Goal: Task Accomplishment & Management: Use online tool/utility

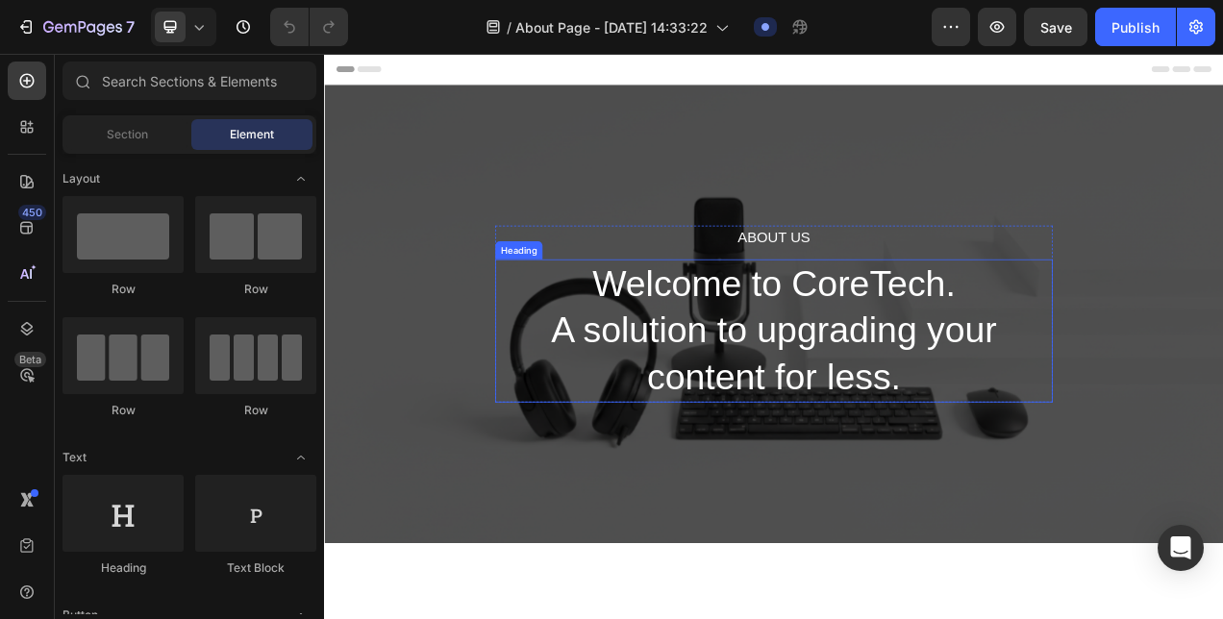
click at [770, 348] on h2 "Welcome to CoreTech. A solution to upgrading your content for less." at bounding box center [900, 409] width 715 height 184
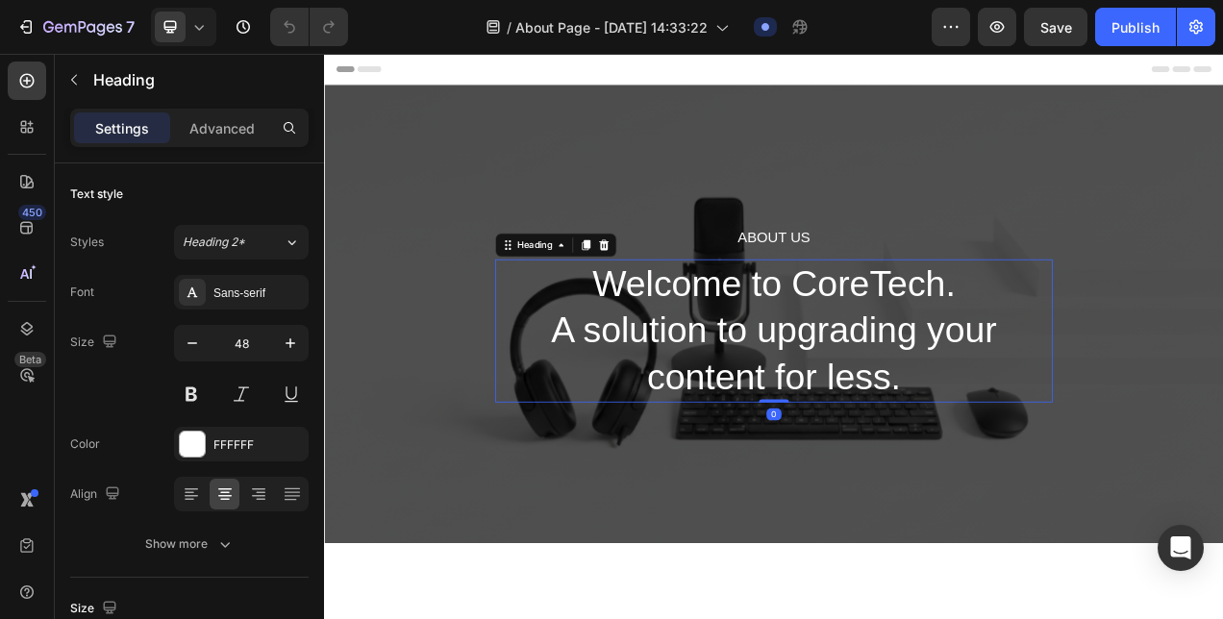
click at [770, 348] on p "Welcome to CoreTech. A solution to upgrading your content for less." at bounding box center [900, 409] width 711 height 180
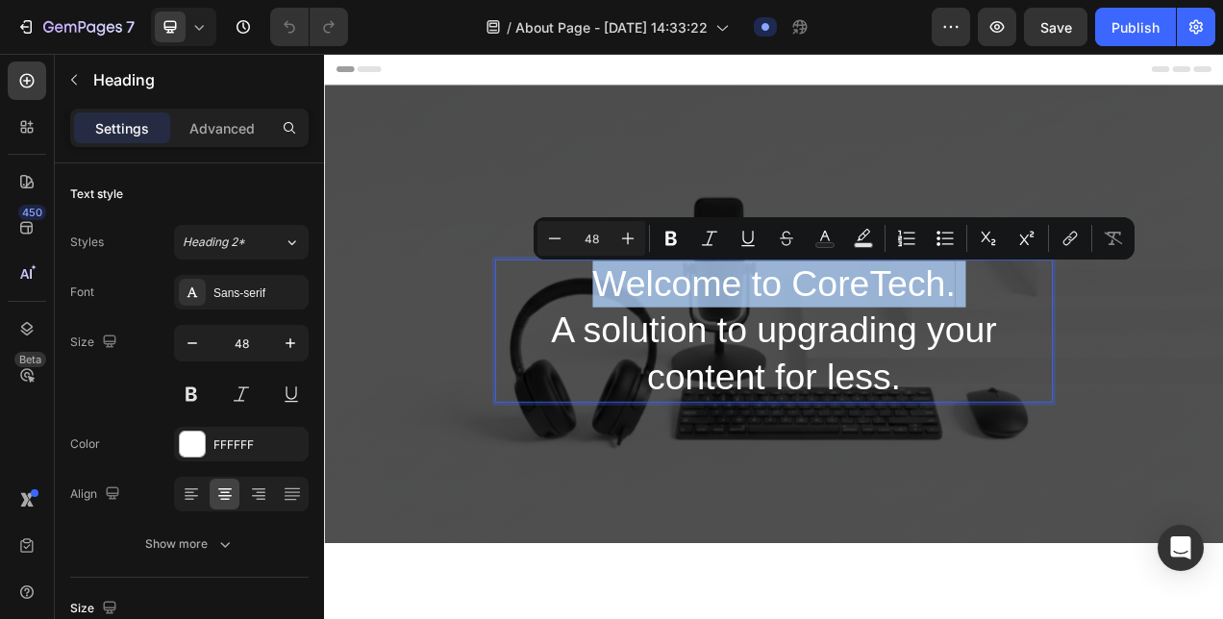
click at [730, 361] on p "Welcome to CoreTech. A solution to upgrading your content for less." at bounding box center [900, 409] width 711 height 180
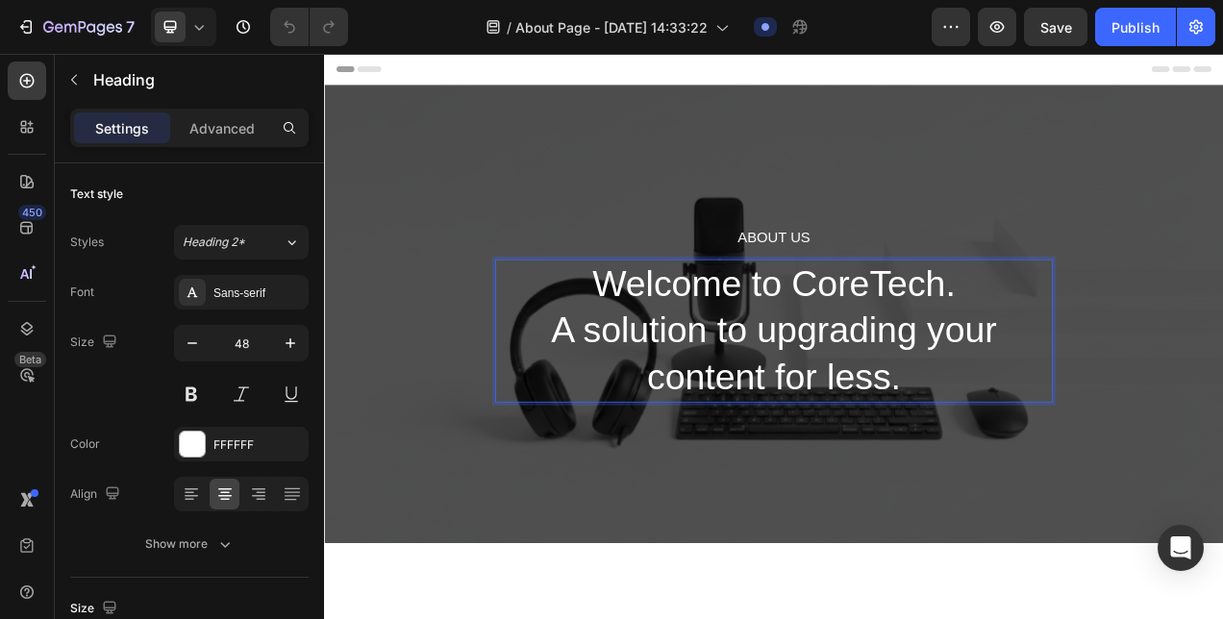
click at [671, 346] on p "Welcome to CoreTech. A solution to upgrading your content for less." at bounding box center [900, 409] width 711 height 180
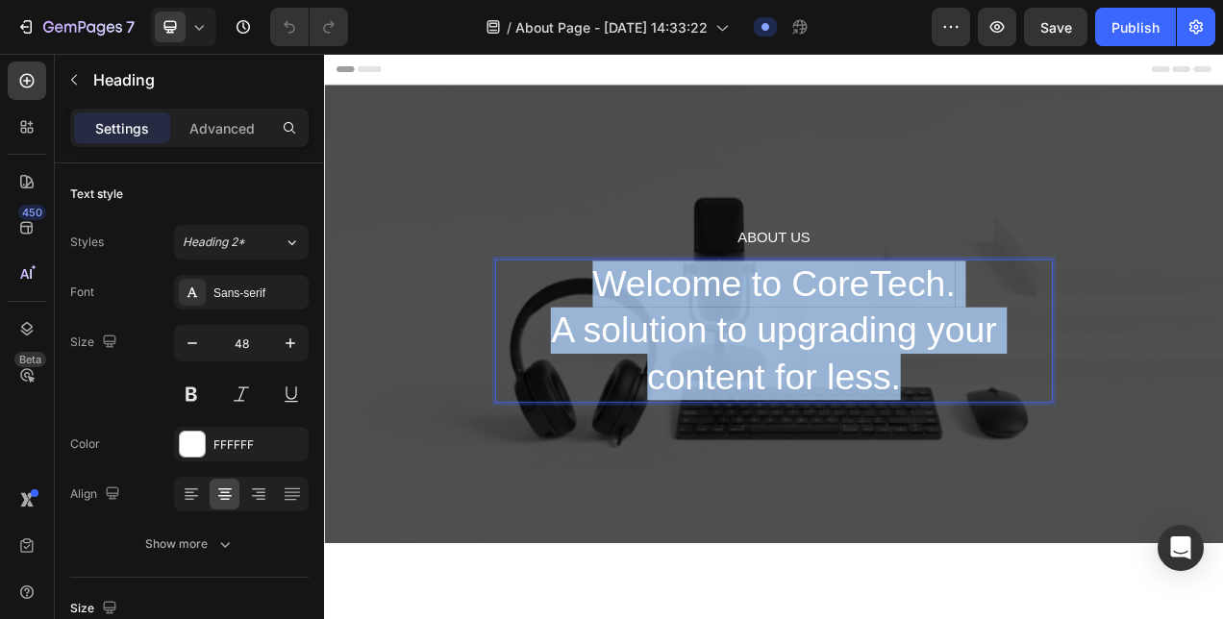
drag, startPoint x: 671, startPoint y: 346, endPoint x: 1033, endPoint y: 465, distance: 381.5
click at [1033, 465] on p "Welcome to CoreTech. A solution to upgrading your content for less." at bounding box center [900, 409] width 711 height 180
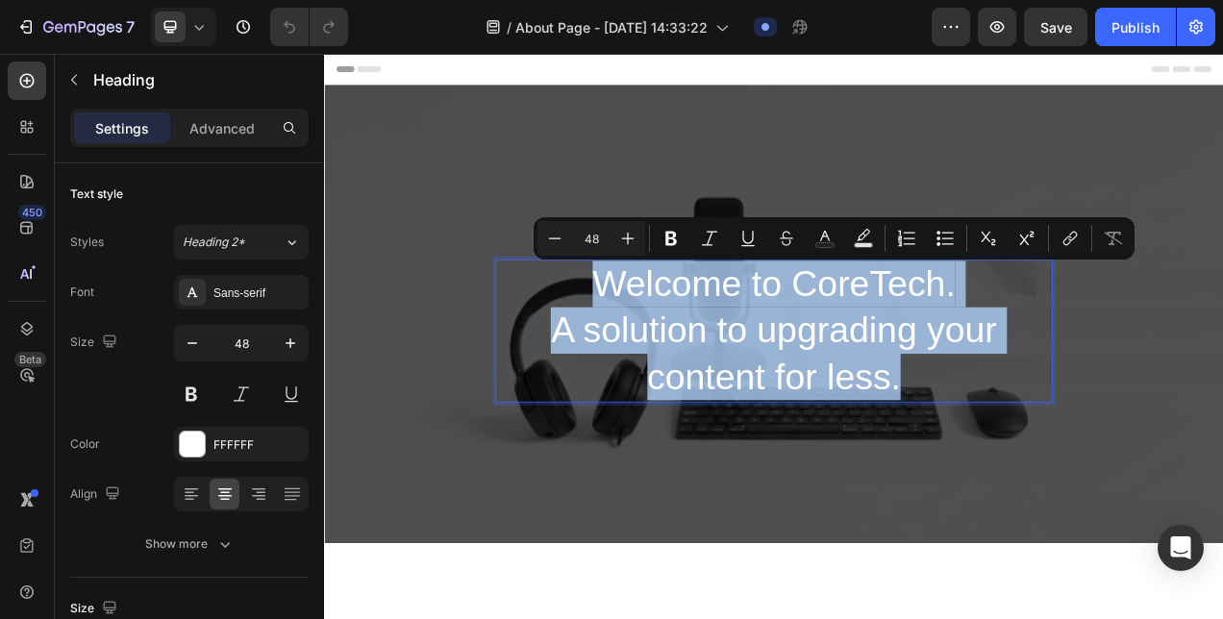
copy p "Welcome to CoreTech. A solution to upgrading your content for less."
click at [1301, 567] on div "About Us Heading Welcome to CoreTech. A solution to upgrading your content for …" at bounding box center [900, 387] width 1153 height 588
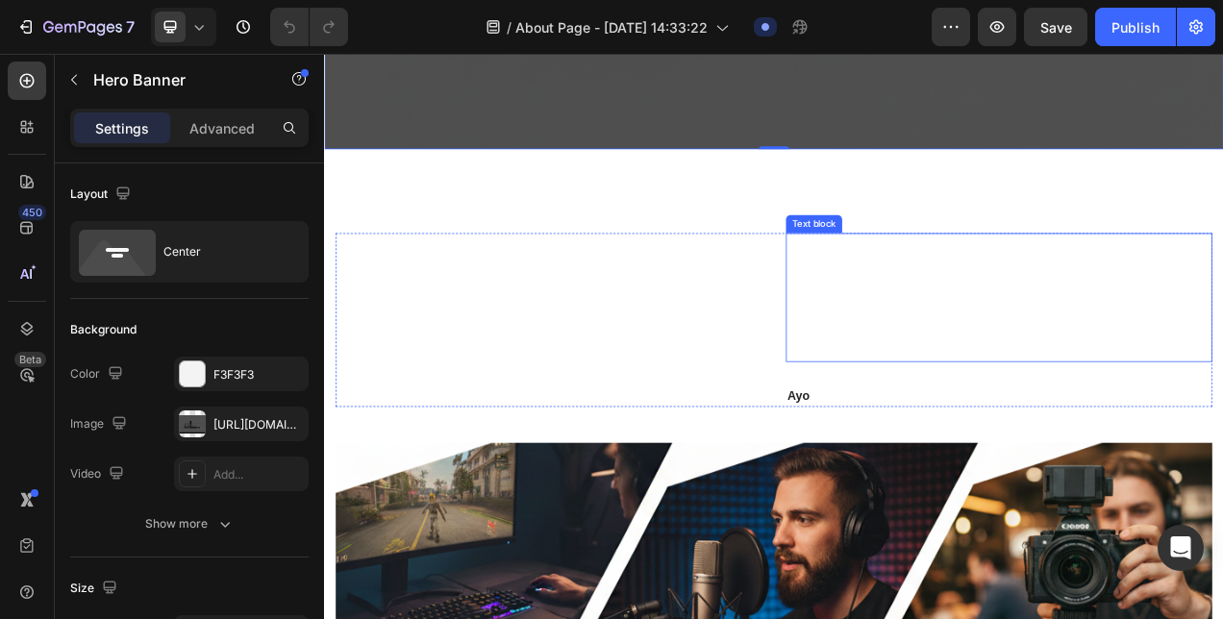
scroll to position [507, 0]
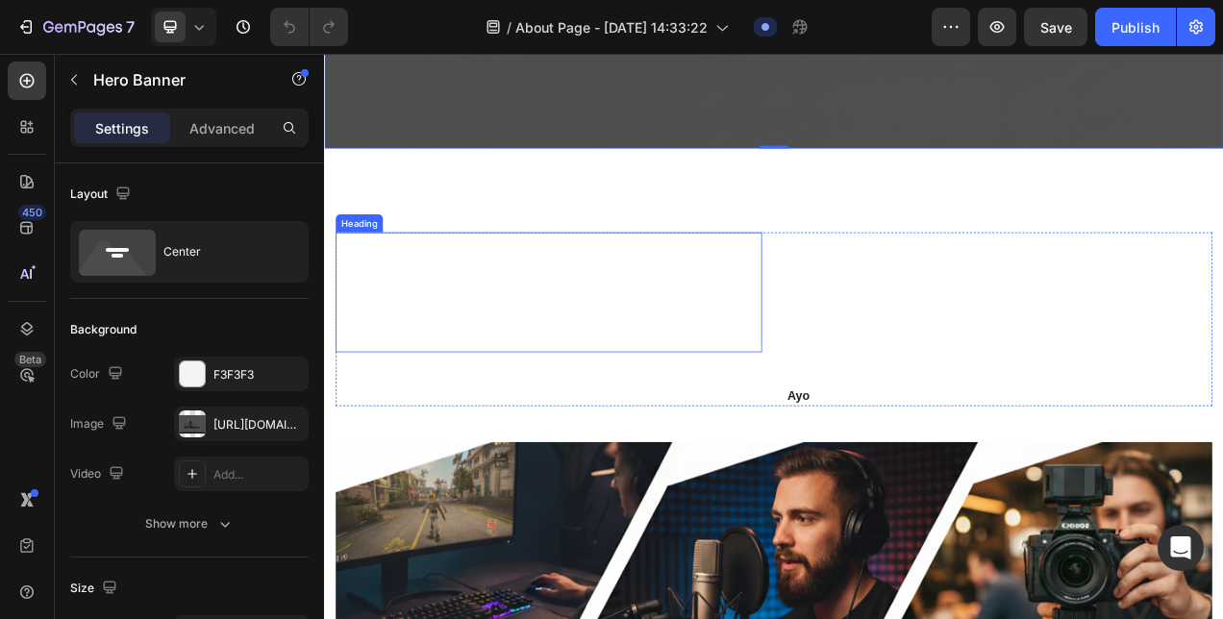
click at [710, 332] on h2 "We continue to democratize professional-grade technology for creators" at bounding box center [611, 360] width 547 height 154
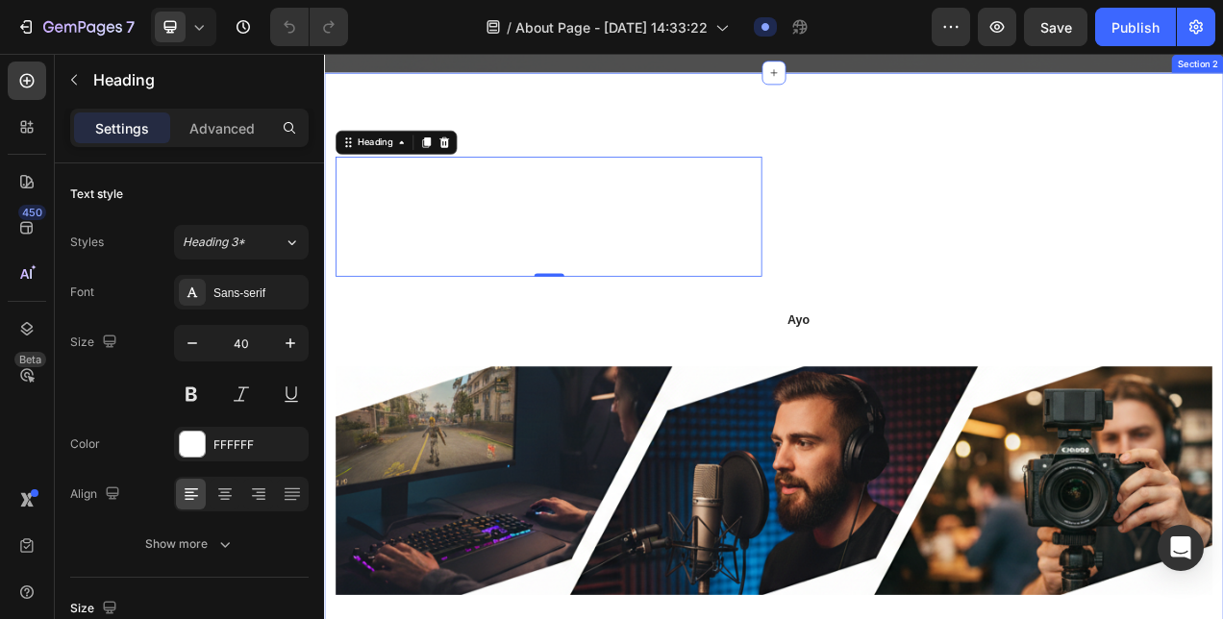
scroll to position [608, 0]
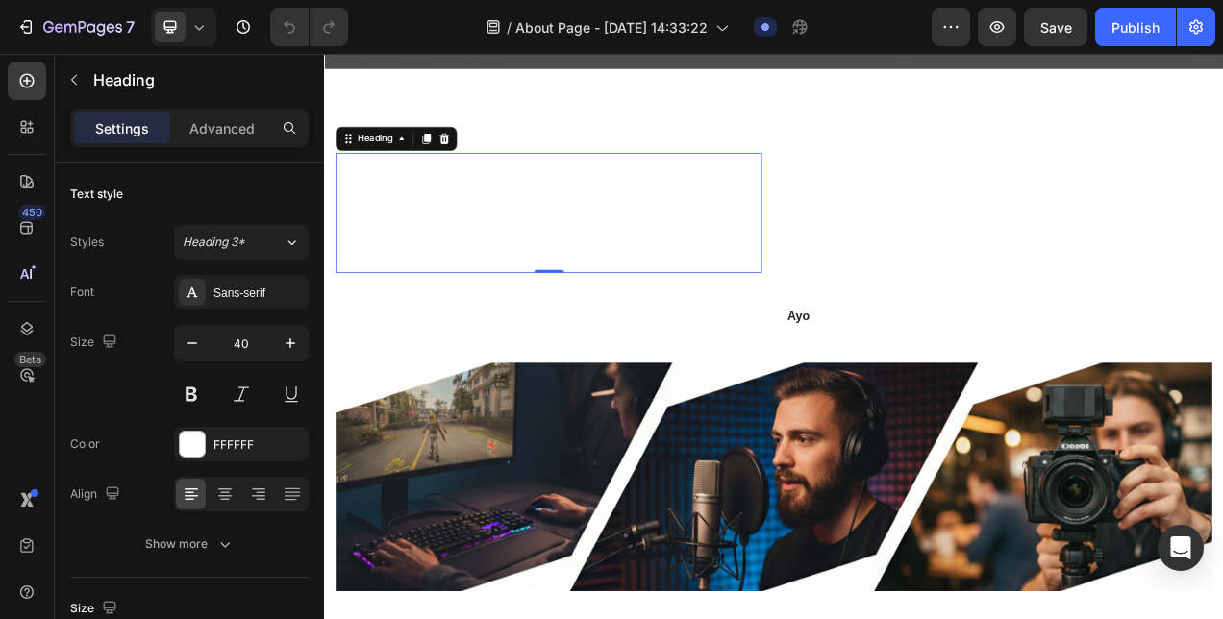
click at [618, 287] on h2 "We continue to democratize professional-grade technology for creators" at bounding box center [611, 258] width 547 height 154
click at [618, 287] on p "We continue to democratize professional-grade technology for creators" at bounding box center [611, 258] width 543 height 150
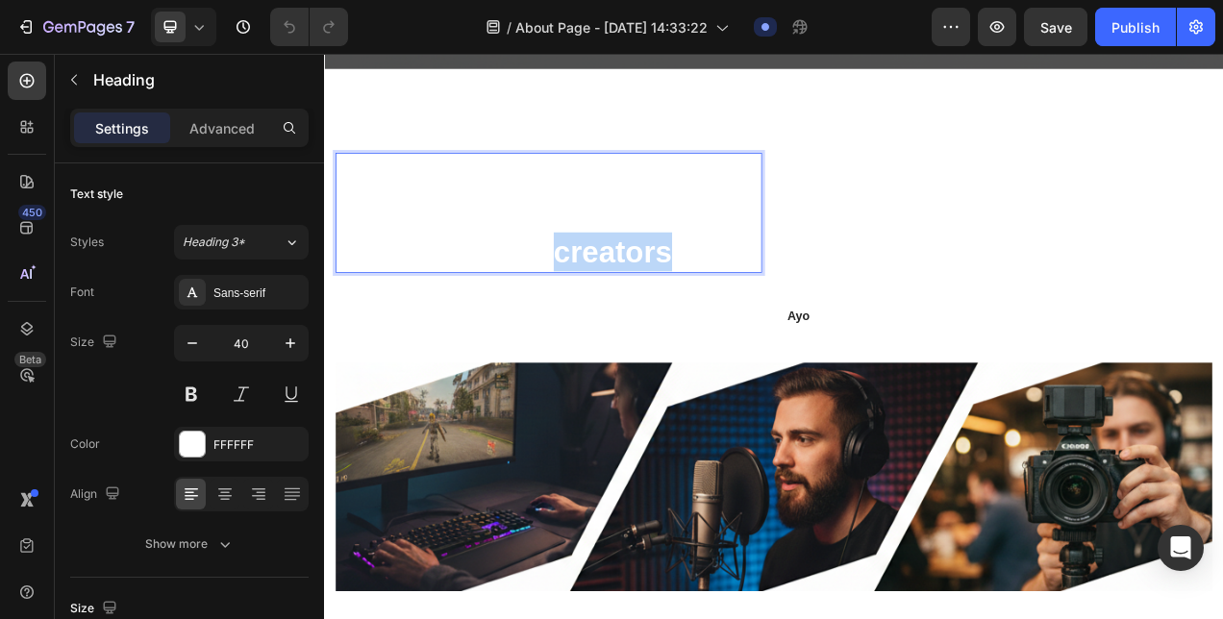
click at [618, 287] on p "We continue to democratize professional-grade technology for creators" at bounding box center [611, 258] width 543 height 150
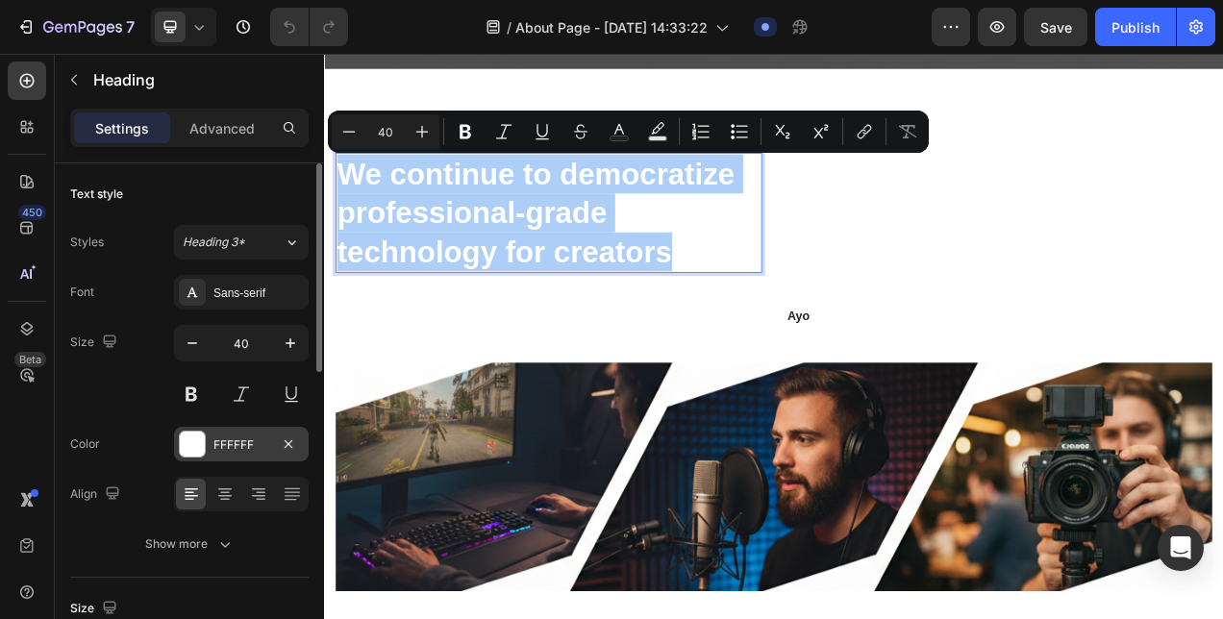
click at [194, 438] on div at bounding box center [192, 444] width 25 height 25
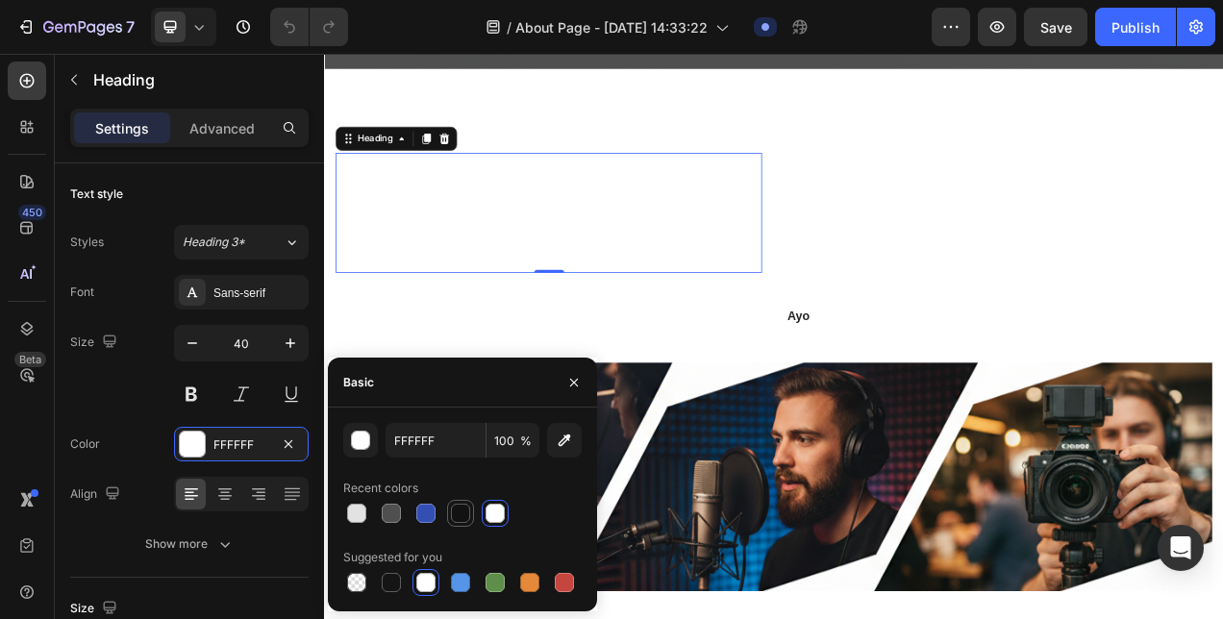
click at [467, 513] on div at bounding box center [460, 513] width 19 height 19
type input "121212"
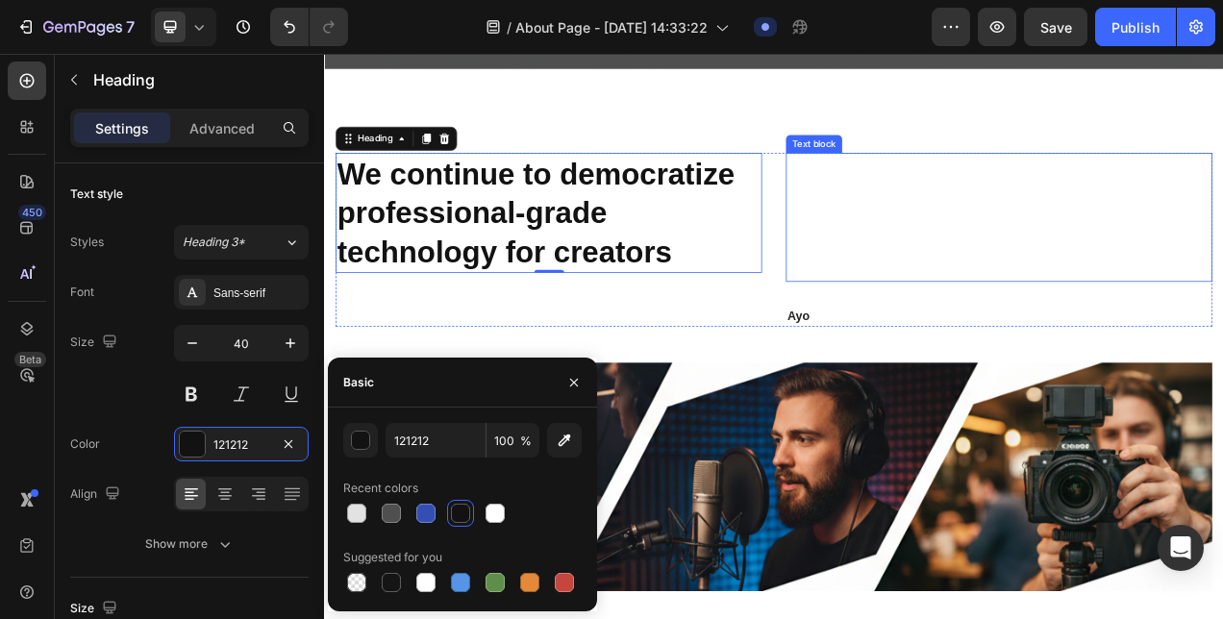
click at [1021, 231] on p "Research and innovation are at the core of our mission, and our dedication to s…" at bounding box center [1189, 263] width 543 height 161
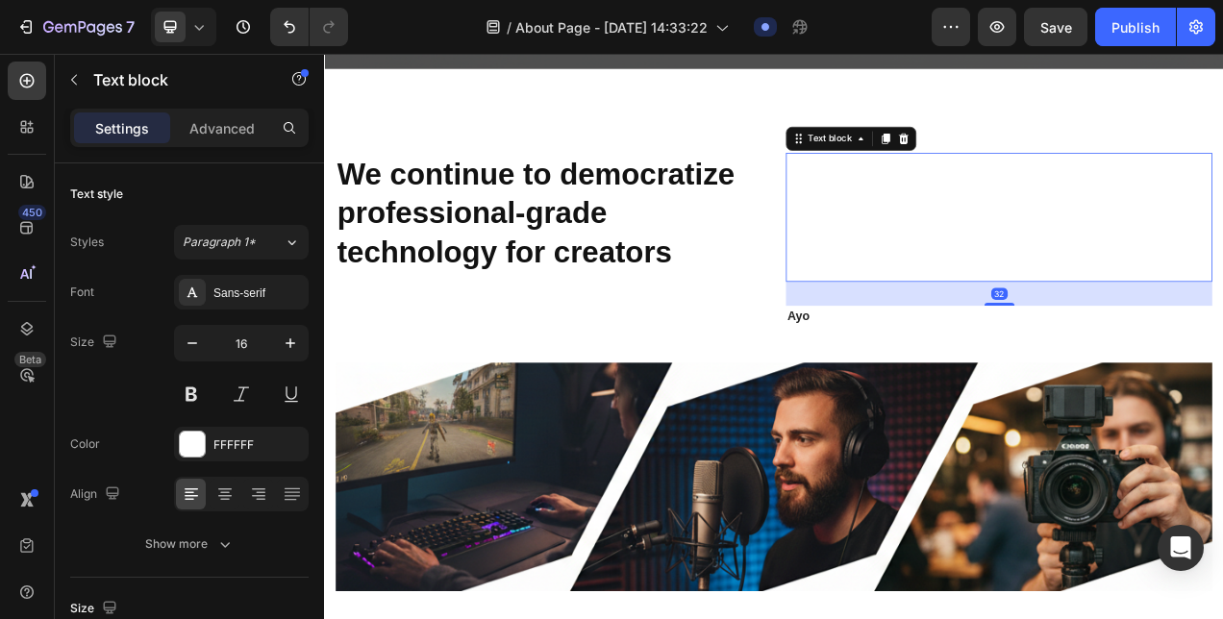
click at [1021, 231] on p "Research and innovation are at the core of our mission, and our dedication to s…" at bounding box center [1189, 263] width 543 height 161
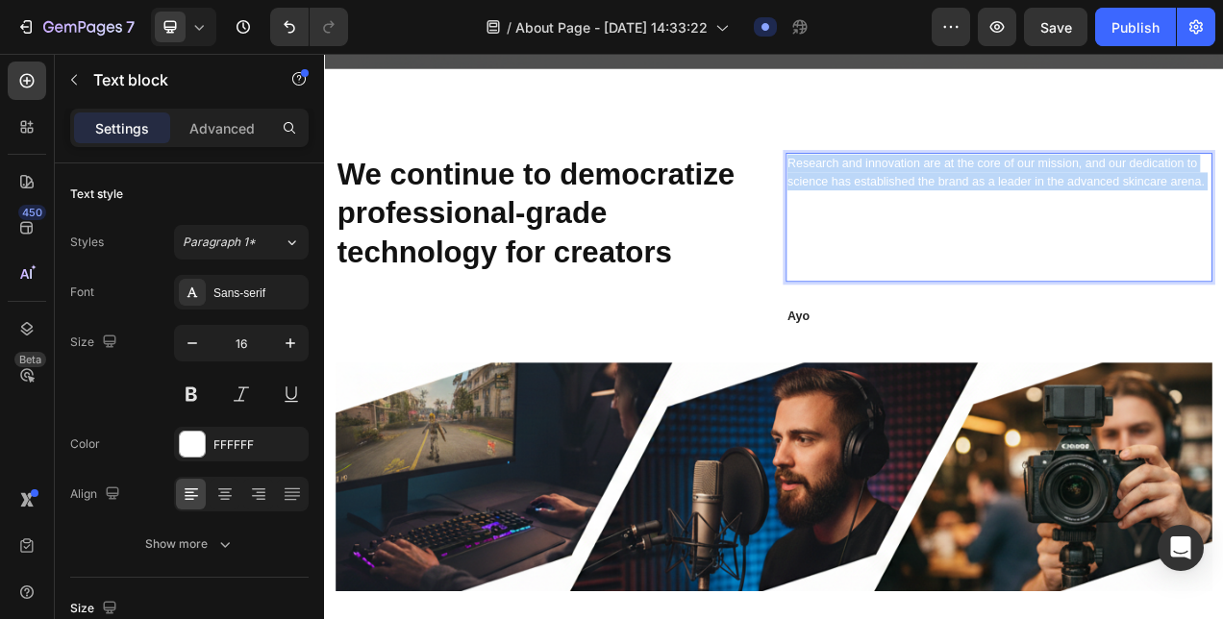
click at [1021, 231] on p "Research and innovation are at the core of our mission, and our dedication to s…" at bounding box center [1189, 263] width 543 height 161
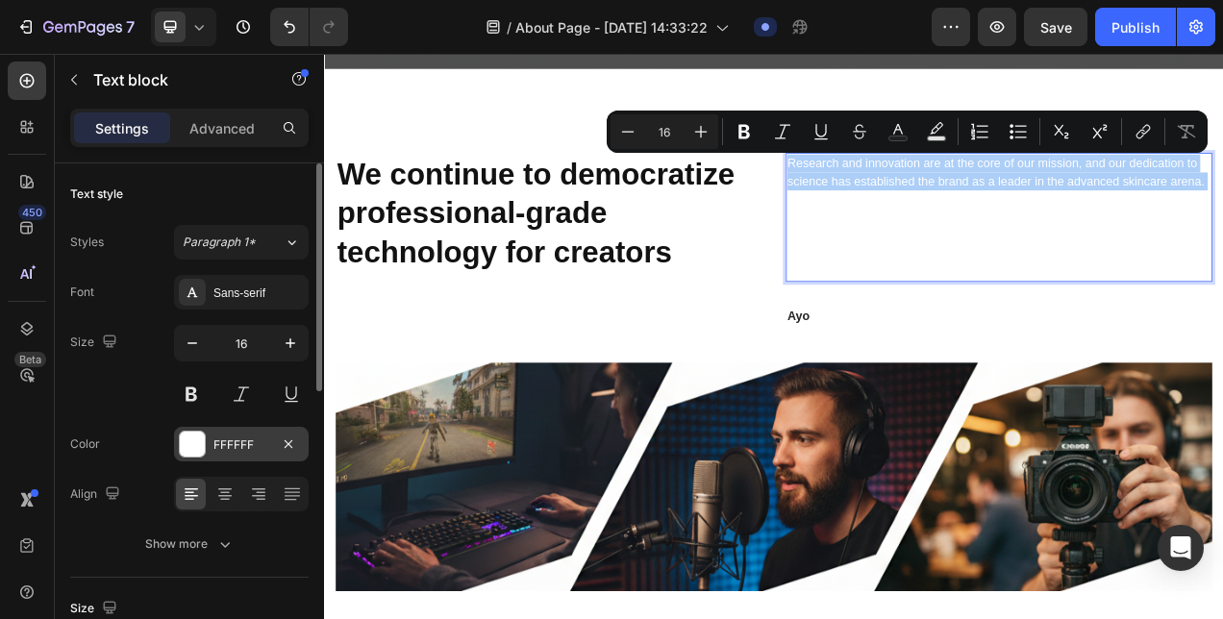
click at [190, 438] on div at bounding box center [192, 444] width 25 height 25
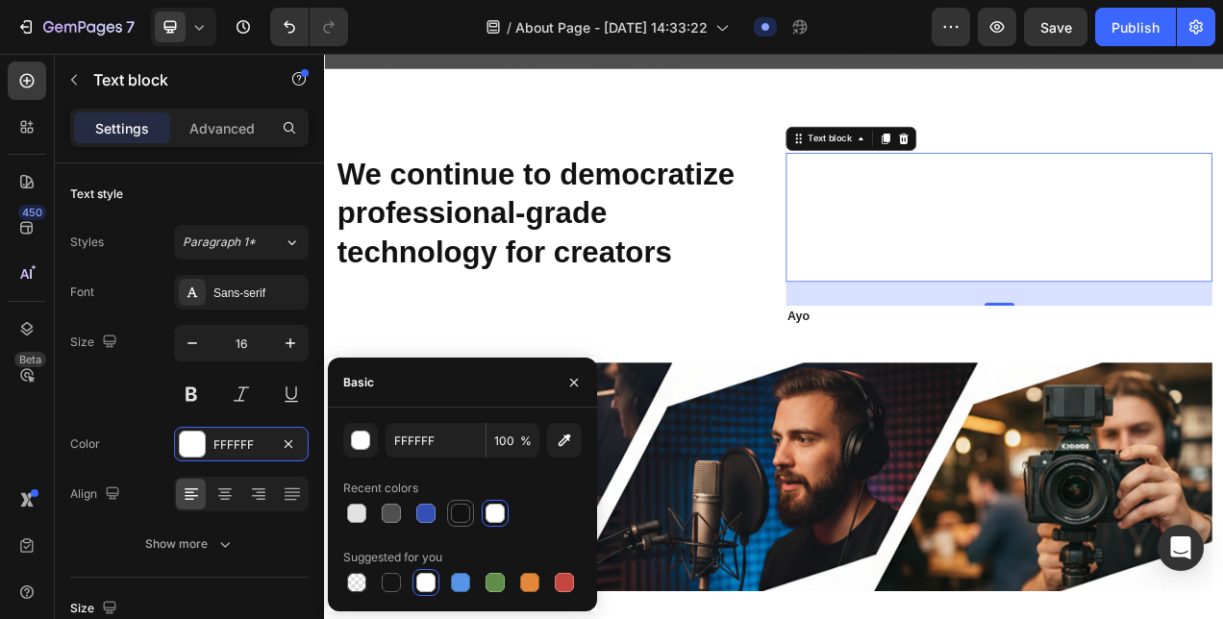
click at [460, 516] on div at bounding box center [460, 513] width 19 height 19
type input "121212"
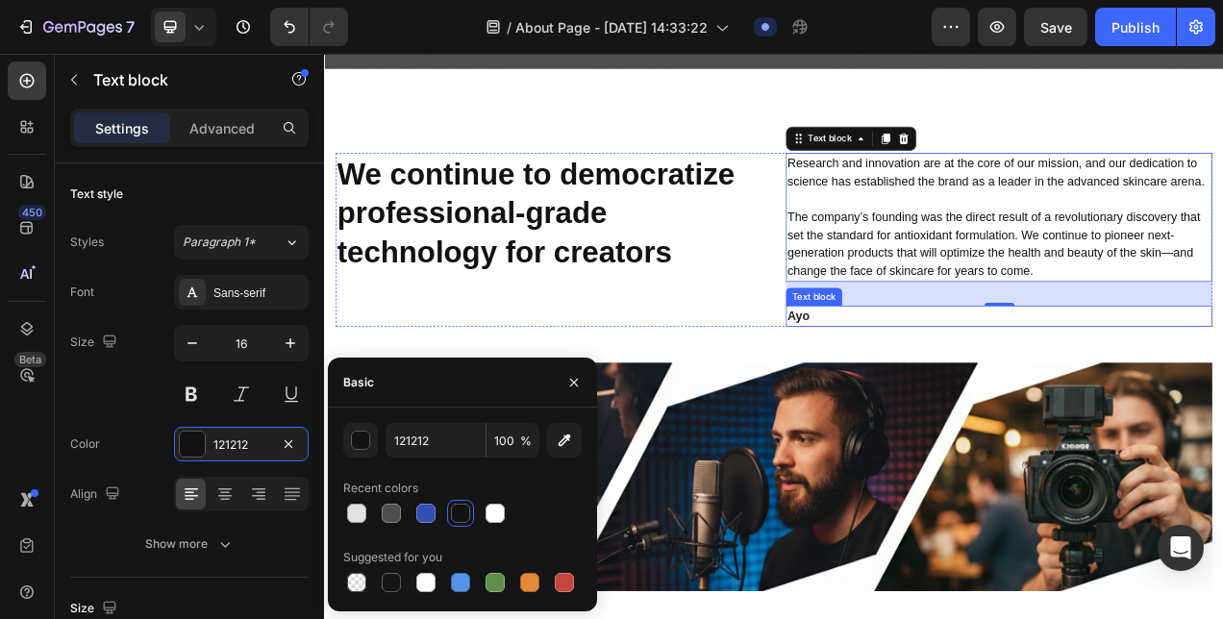
click at [1010, 402] on p "Ayo / CEO" at bounding box center [1189, 390] width 543 height 23
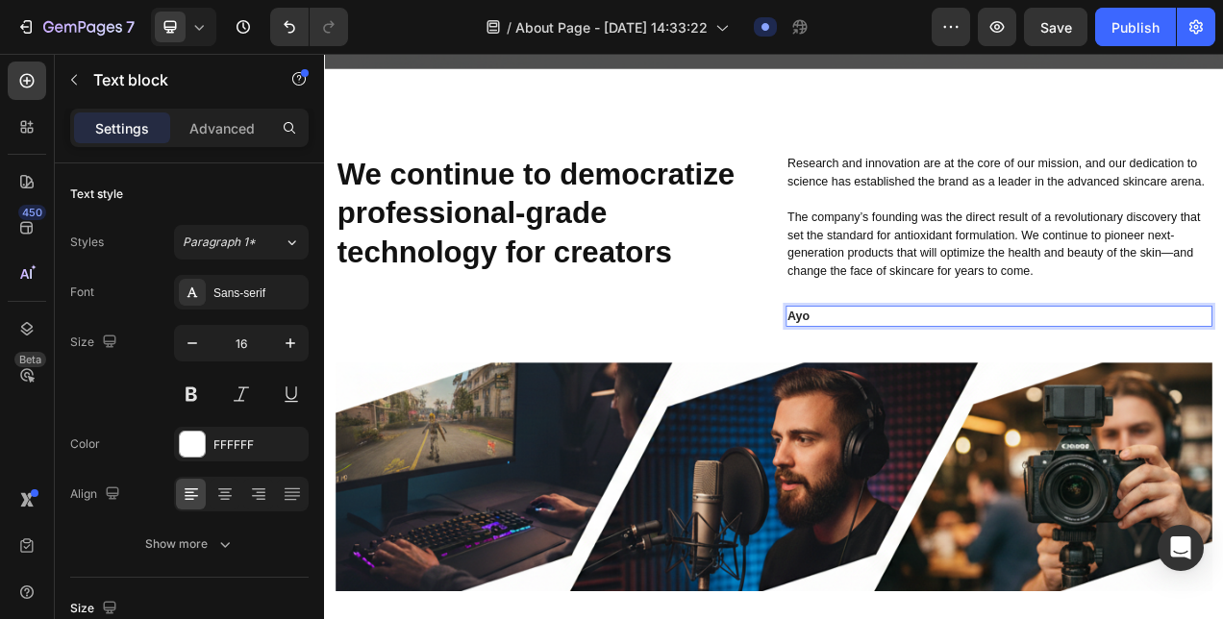
click at [1010, 402] on p "Ayo / CEO" at bounding box center [1189, 390] width 543 height 23
click at [1008, 402] on p "Ayo / CEO" at bounding box center [1189, 390] width 543 height 23
click at [989, 402] on p "Ayo / CEO" at bounding box center [1189, 390] width 543 height 23
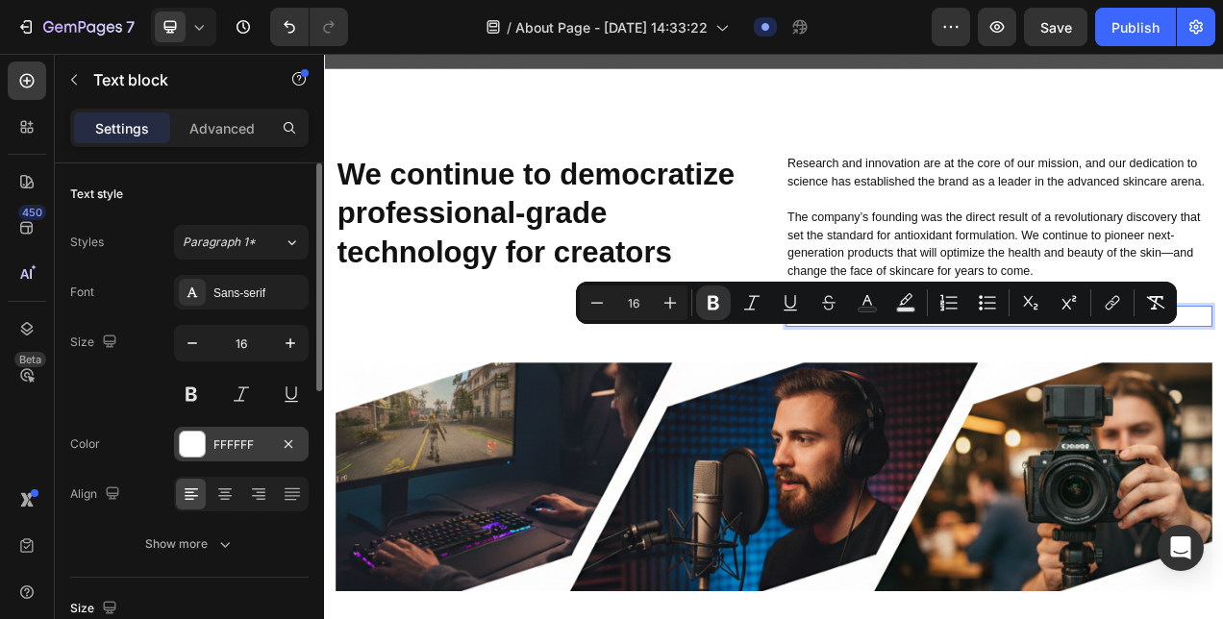
click at [210, 445] on div "FFFFFF" at bounding box center [241, 444] width 135 height 35
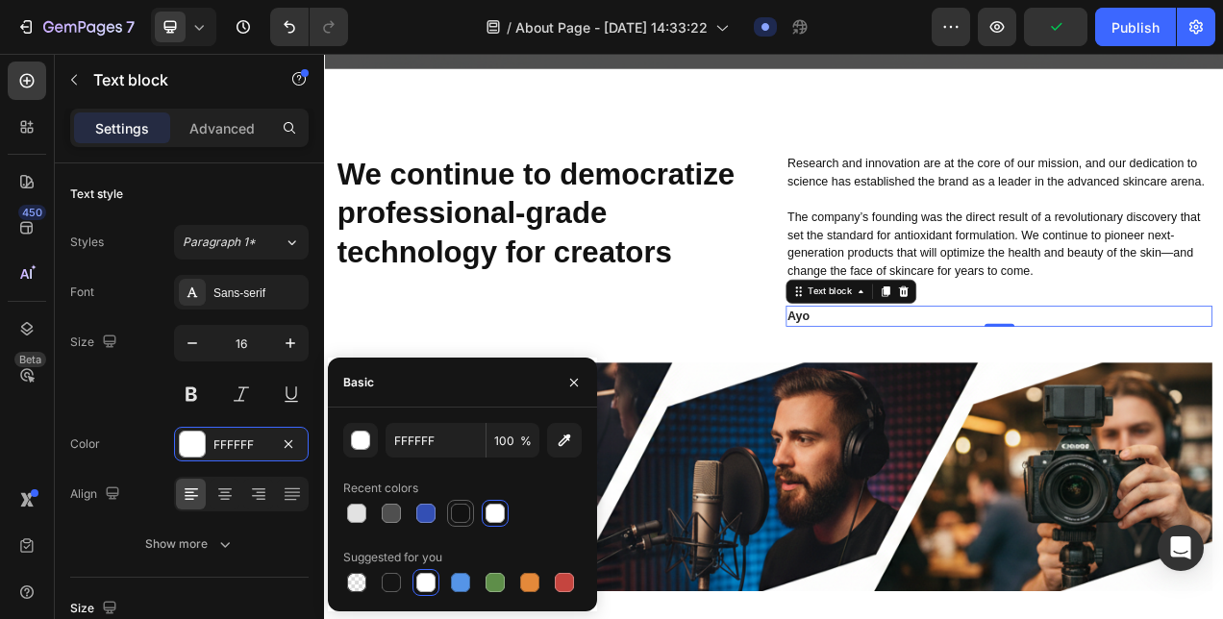
click at [462, 505] on div at bounding box center [460, 513] width 19 height 19
type input "121212"
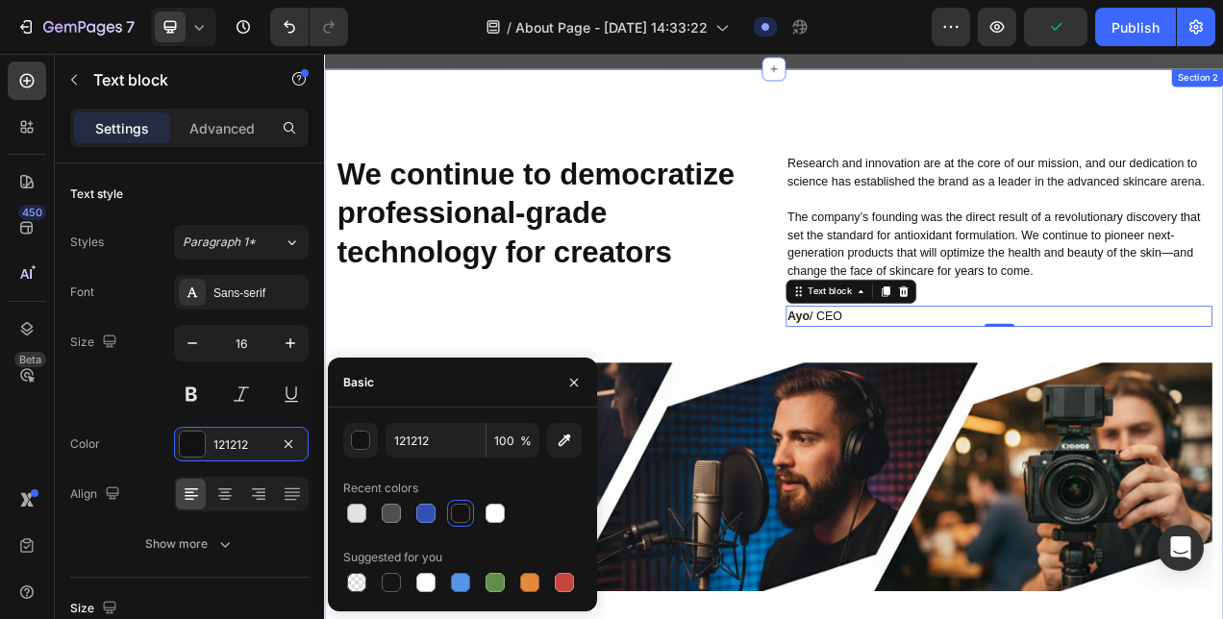
click at [739, 439] on div "We continue to democratize professional-grade technology for creators Heading R…" at bounding box center [900, 462] width 1125 height 562
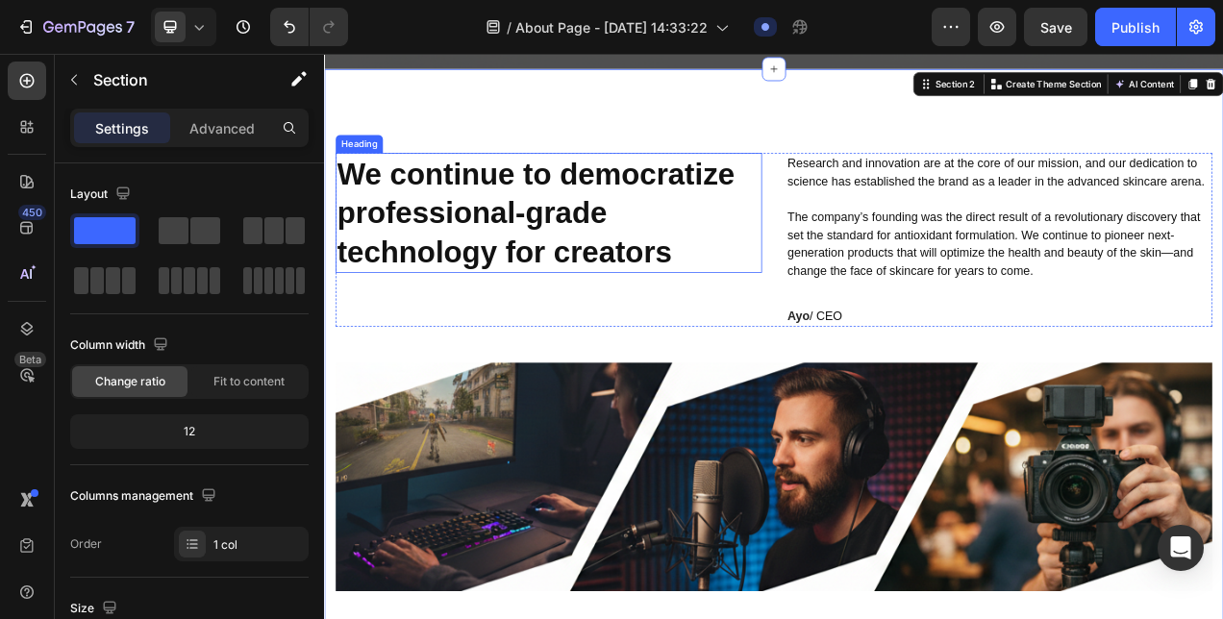
click at [664, 278] on p "We continue to democratize professional-grade technology for creators" at bounding box center [611, 258] width 543 height 150
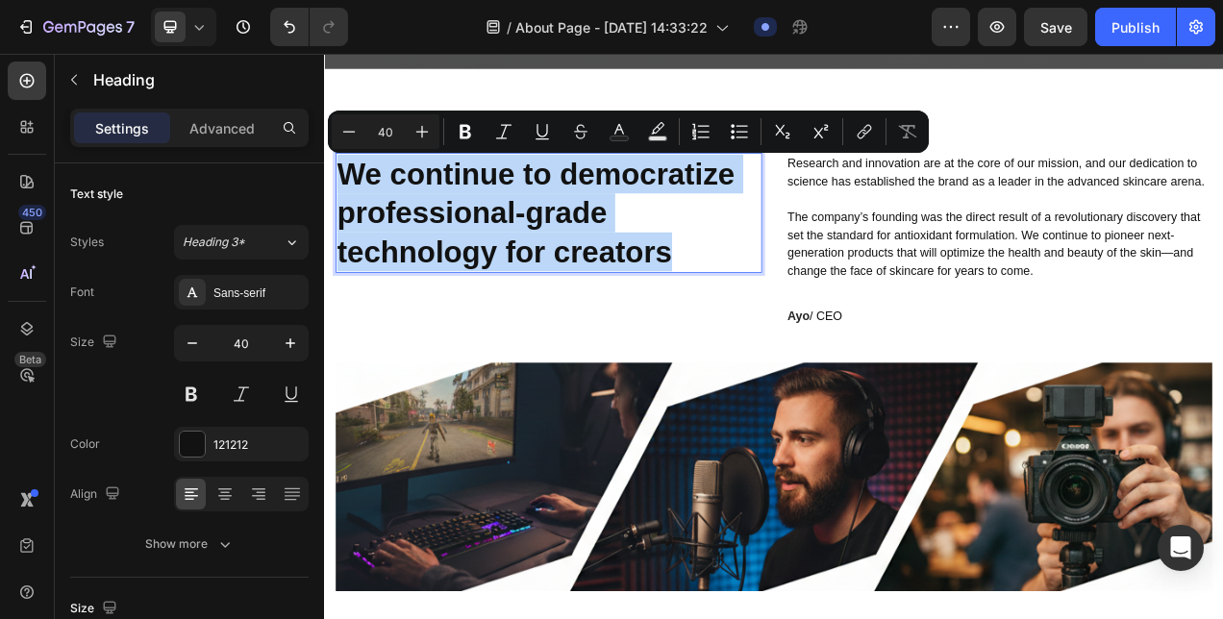
copy p "We continue to democratize professional-grade technology for creators"
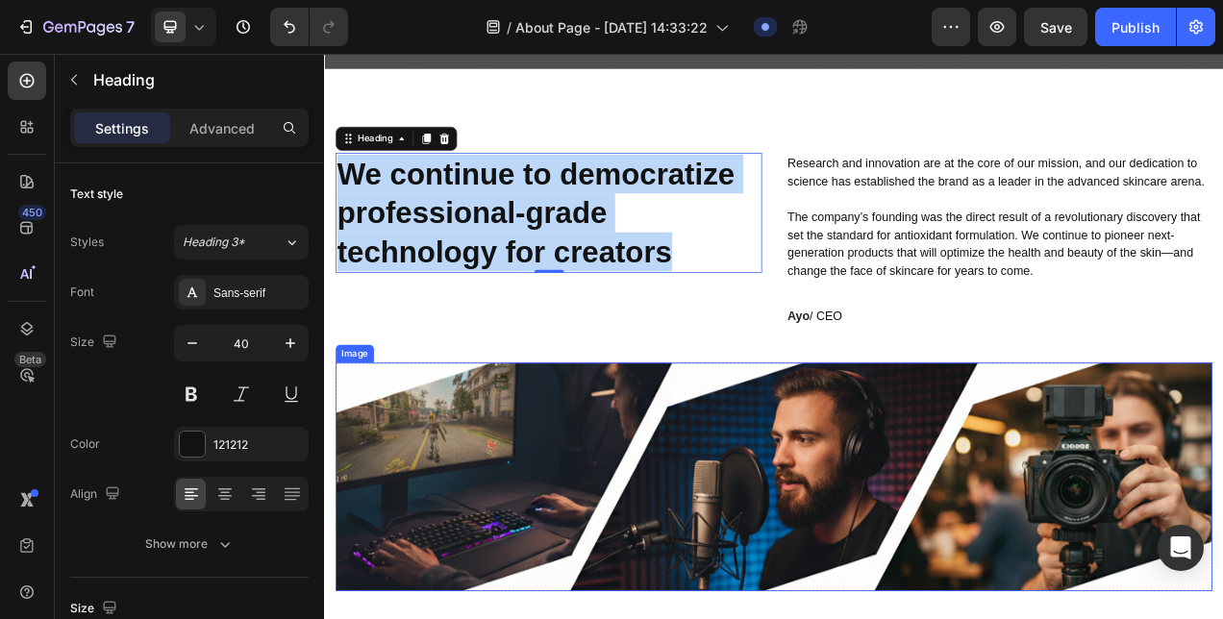
click at [1010, 607] on img at bounding box center [900, 596] width 1125 height 293
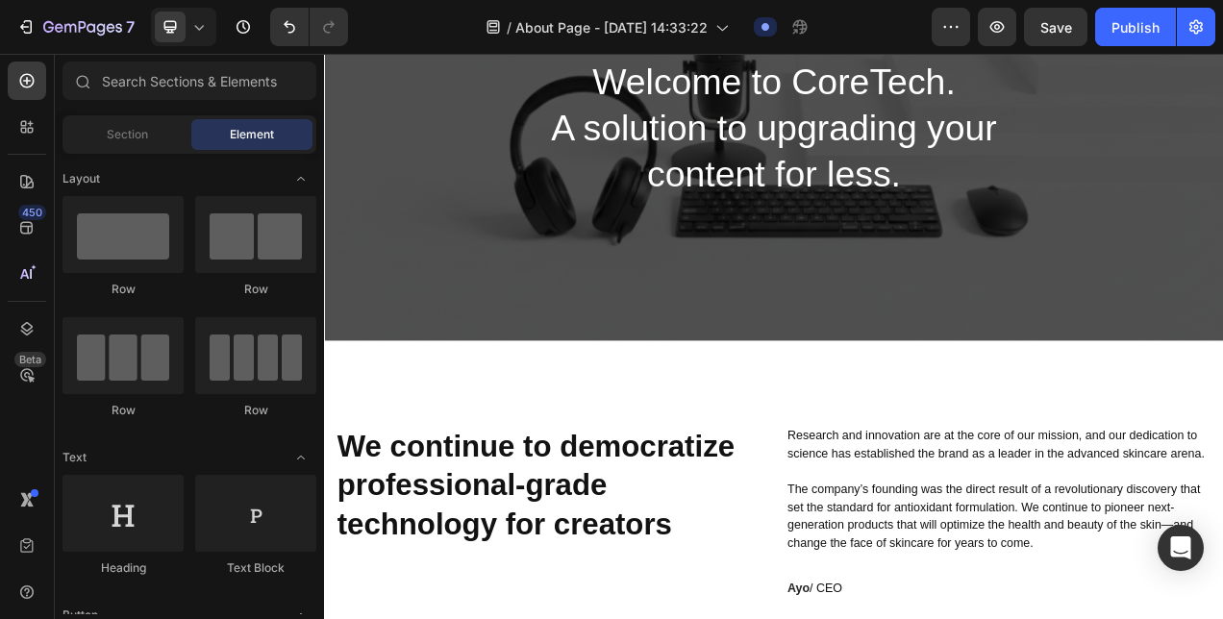
scroll to position [431, 0]
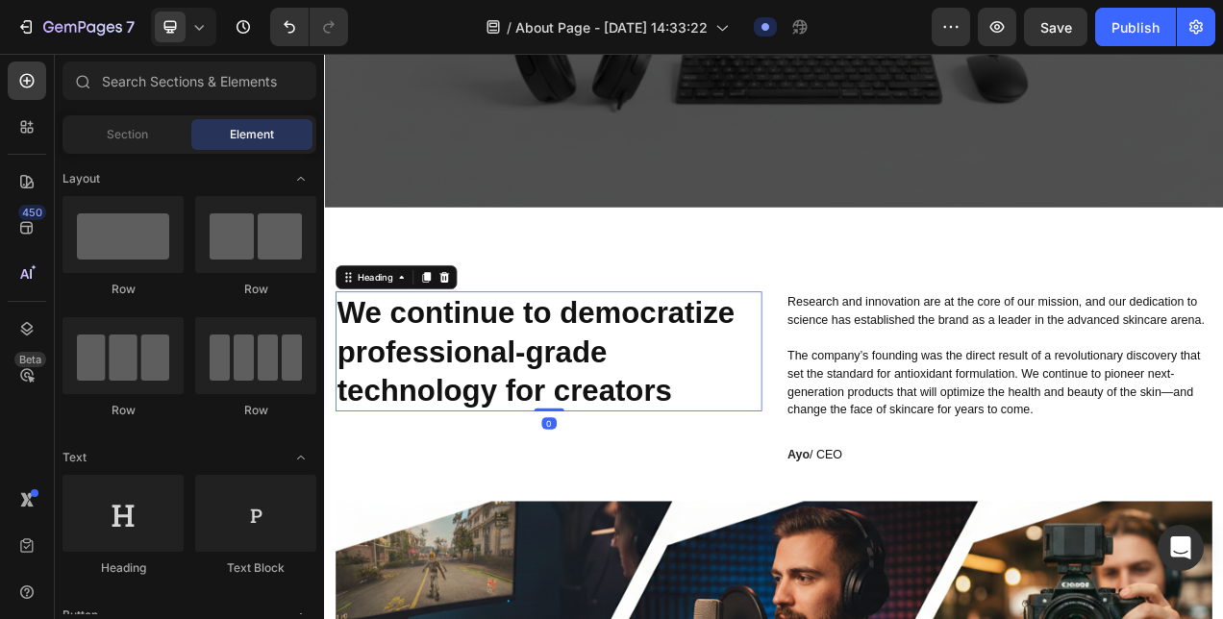
click at [668, 370] on h2 "We continue to democratize professional-grade technology for creators" at bounding box center [611, 436] width 547 height 154
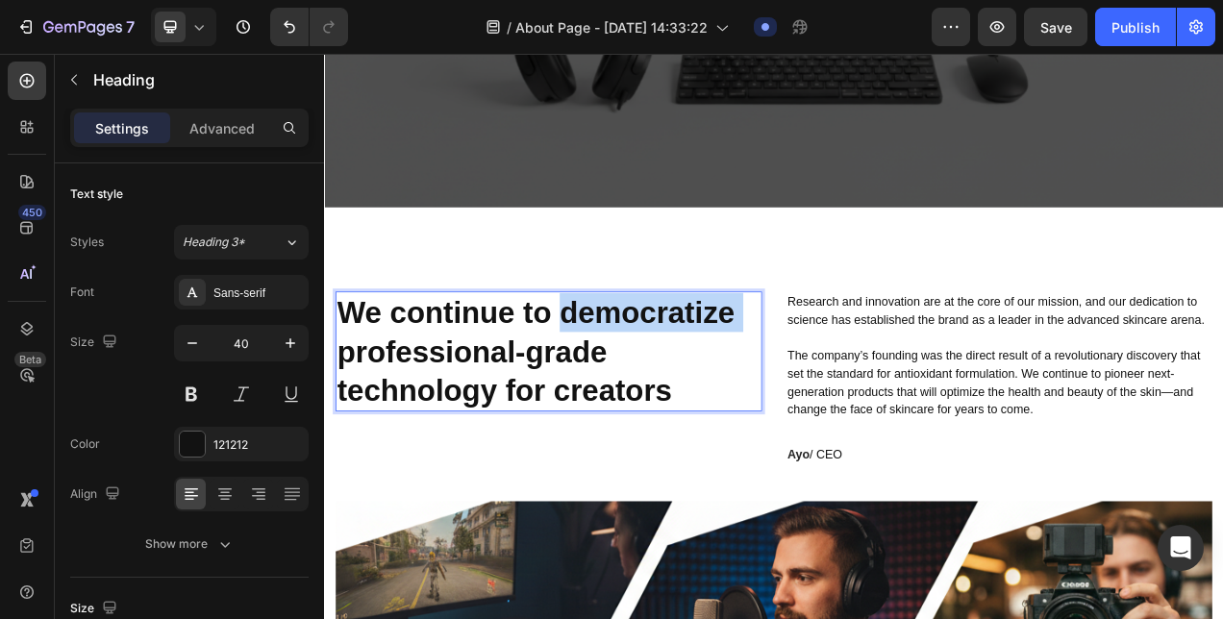
click at [668, 370] on p "We continue to democratize professional-grade technology for creators" at bounding box center [611, 435] width 543 height 150
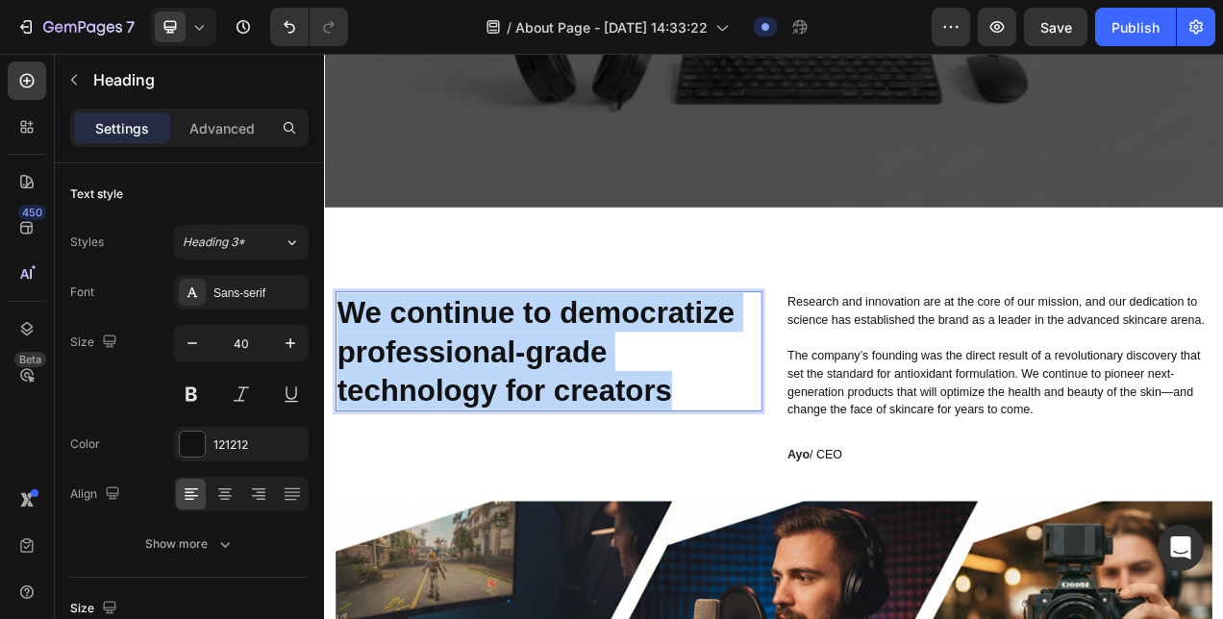
click at [668, 370] on p "We continue to democratize professional-grade technology for creators" at bounding box center [611, 435] width 543 height 150
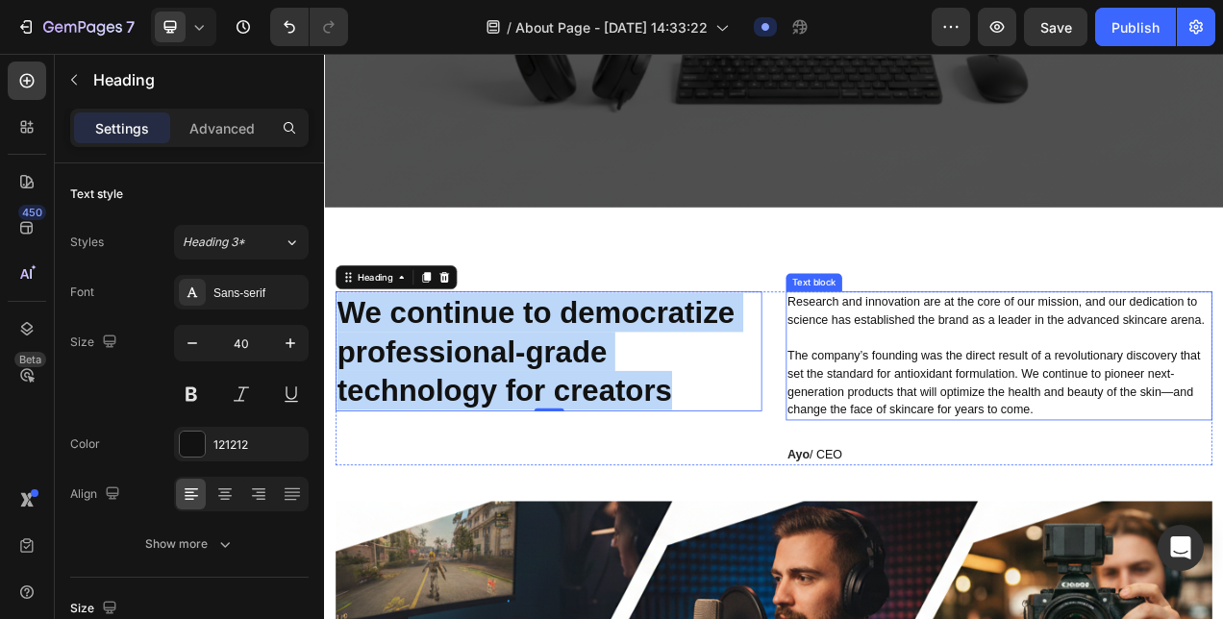
click at [997, 409] on p "Research and innovation are at the core of our mission, and our dedication to s…" at bounding box center [1189, 440] width 543 height 161
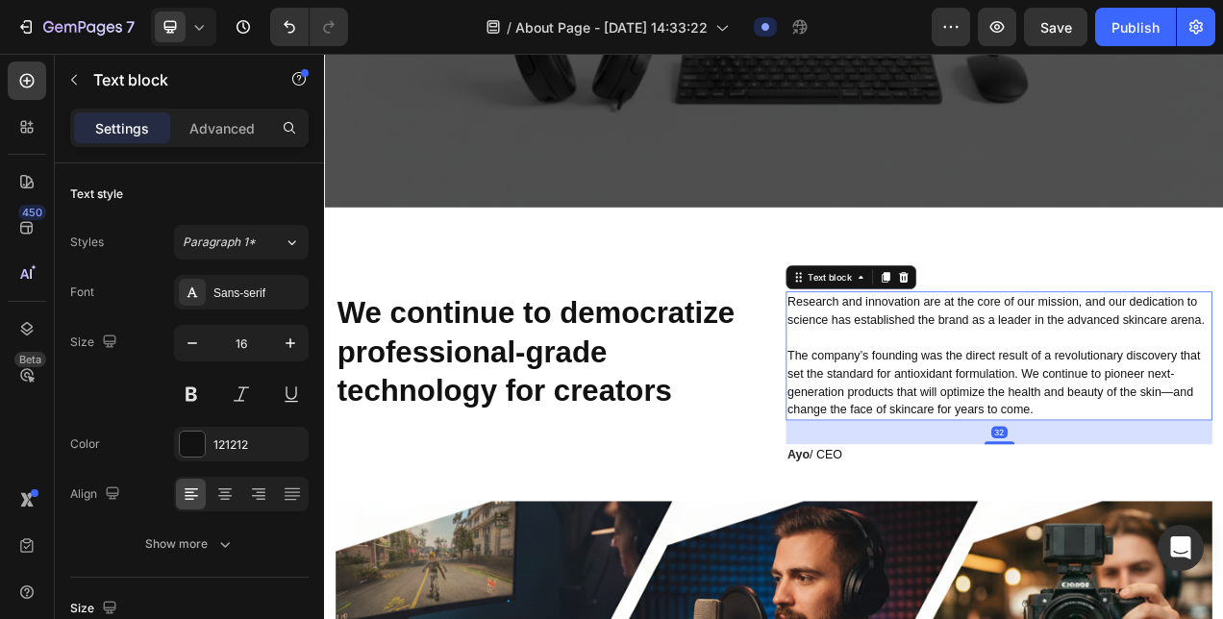
click at [997, 409] on p "Research and innovation are at the core of our mission, and our dedication to s…" at bounding box center [1189, 440] width 543 height 161
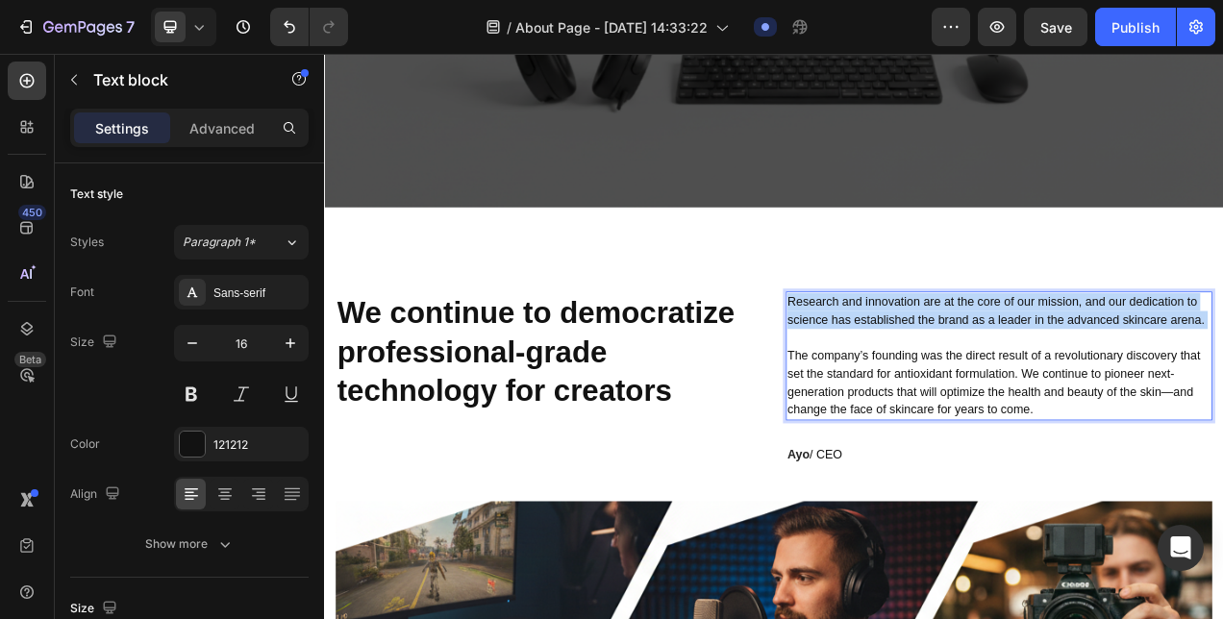
click at [997, 409] on p "Research and innovation are at the core of our mission, and our dedication to s…" at bounding box center [1189, 440] width 543 height 161
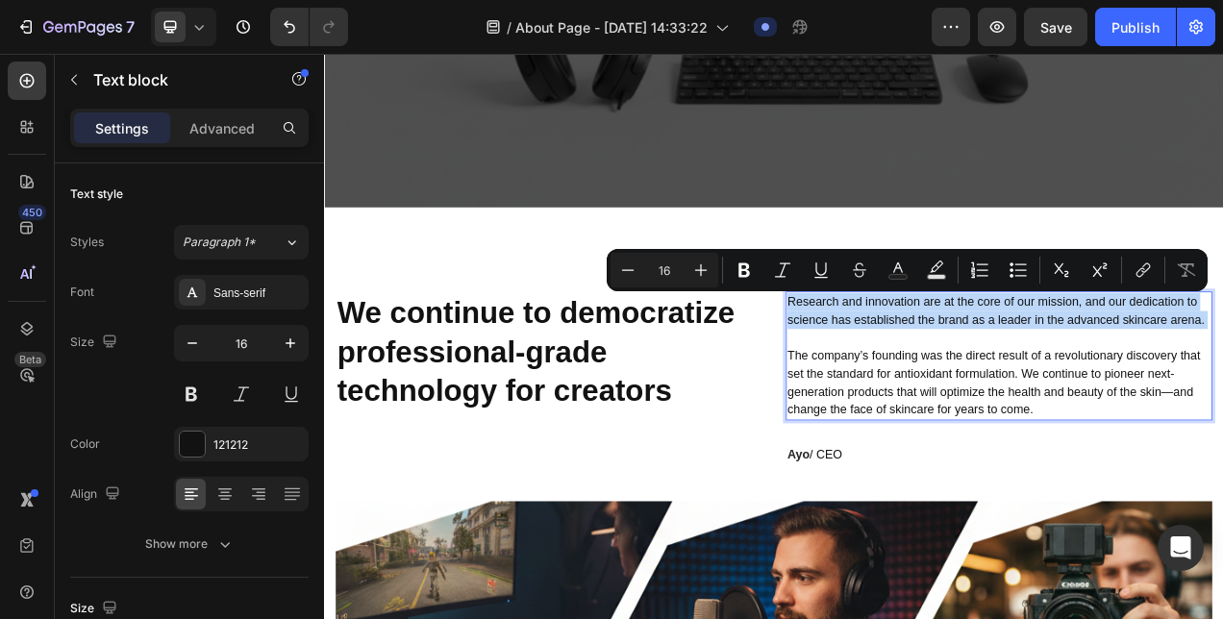
click at [989, 408] on p "Research and innovation are at the core of our mission, and our dedication to s…" at bounding box center [1189, 440] width 543 height 161
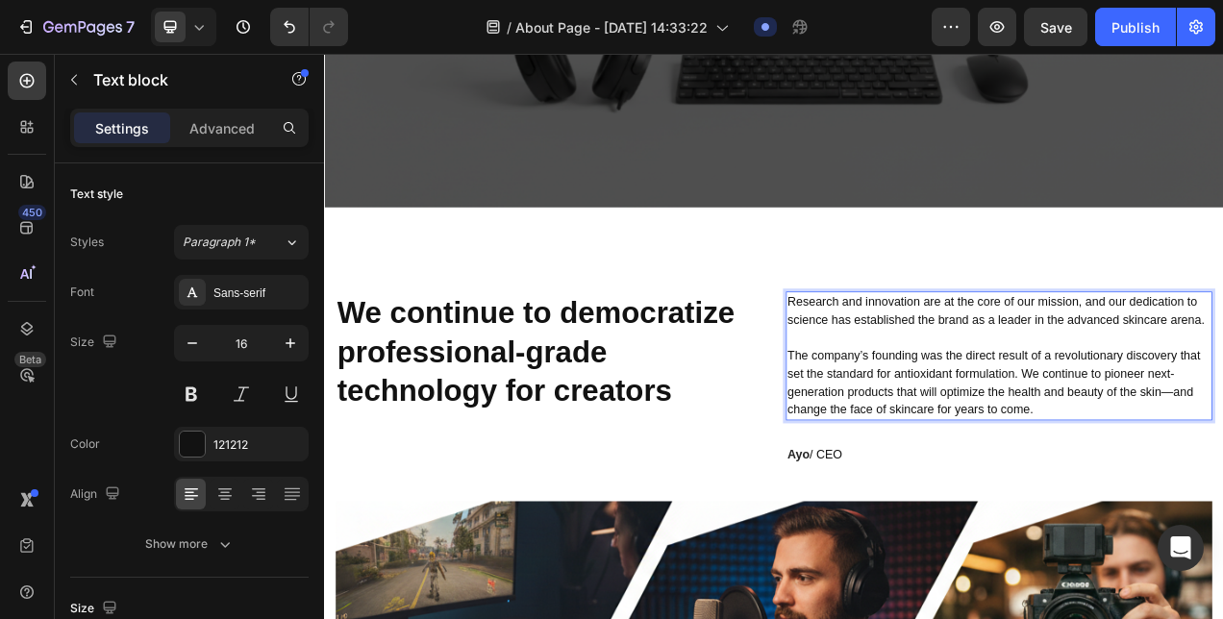
click at [918, 366] on p "Research and innovation are at the core of our mission, and our dedication to s…" at bounding box center [1189, 440] width 543 height 161
click at [949, 396] on p "Research and innovation are at the core of our mission, and our dedication to s…" at bounding box center [1189, 440] width 543 height 161
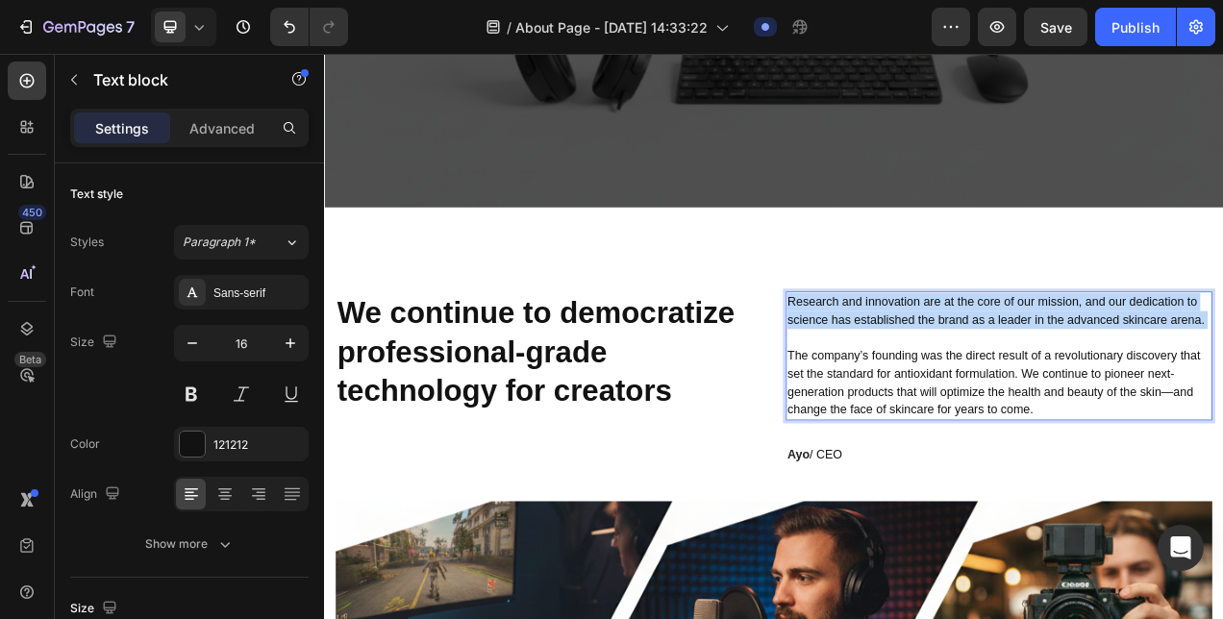
click at [949, 396] on p "Research and innovation are at the core of our mission, and our dedication to s…" at bounding box center [1189, 440] width 543 height 161
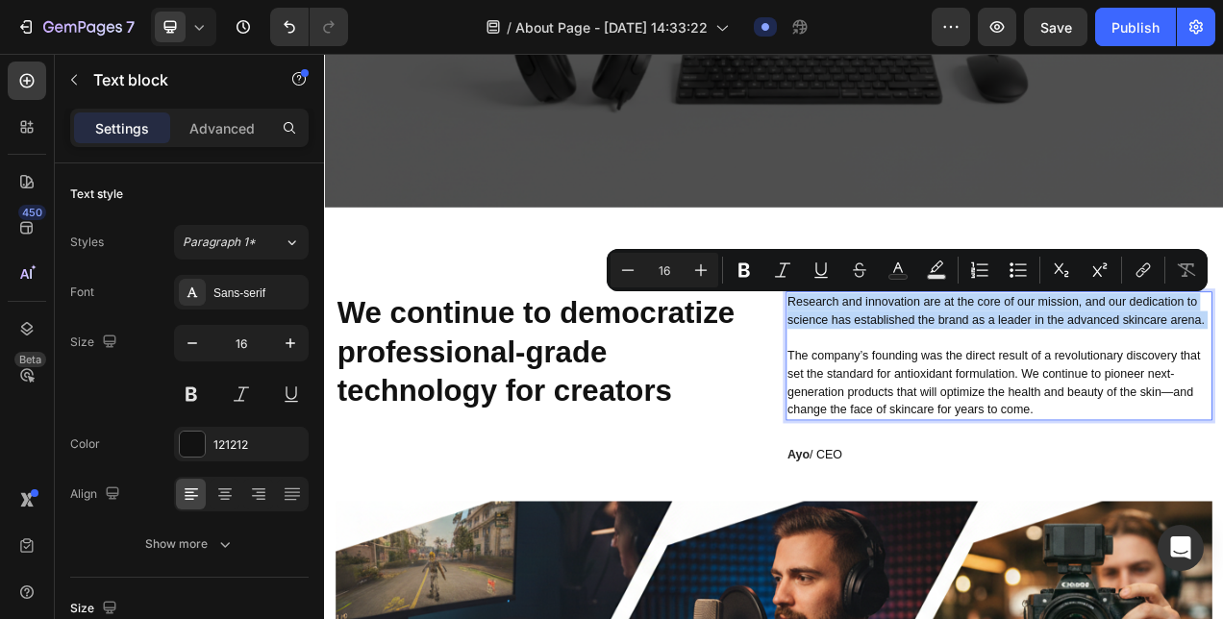
copy p "Research and innovation are at the core of our mission, and our dedication to s…"
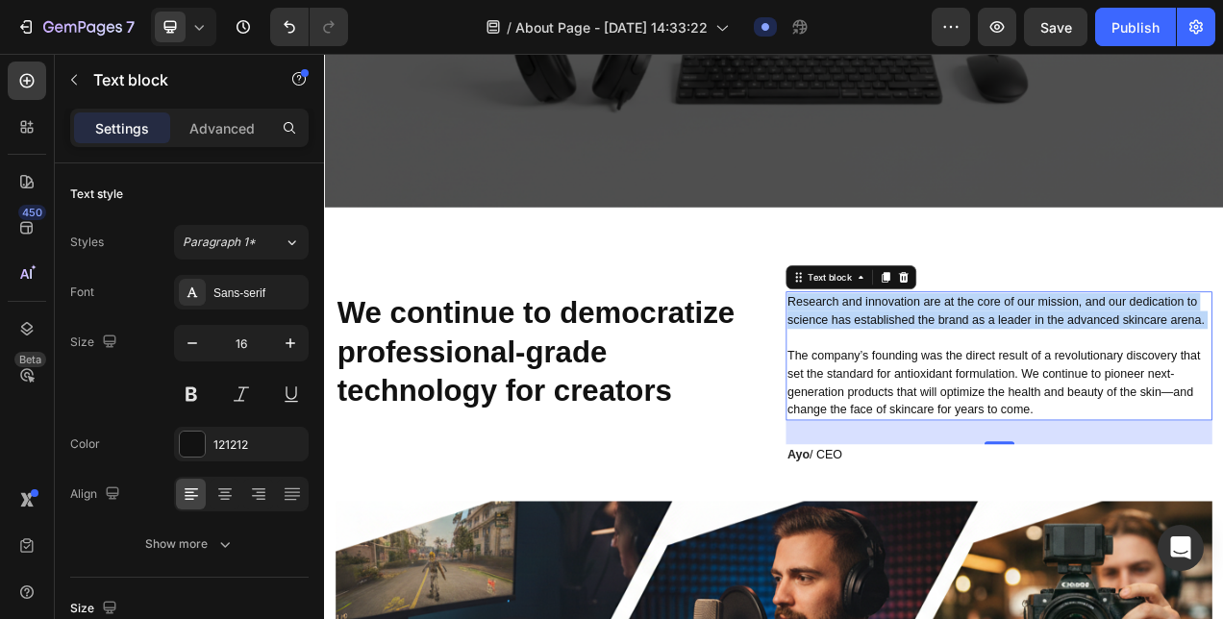
click at [1038, 456] on p "Research and innovation are at the core of our mission, and our dedication to s…" at bounding box center [1189, 440] width 543 height 161
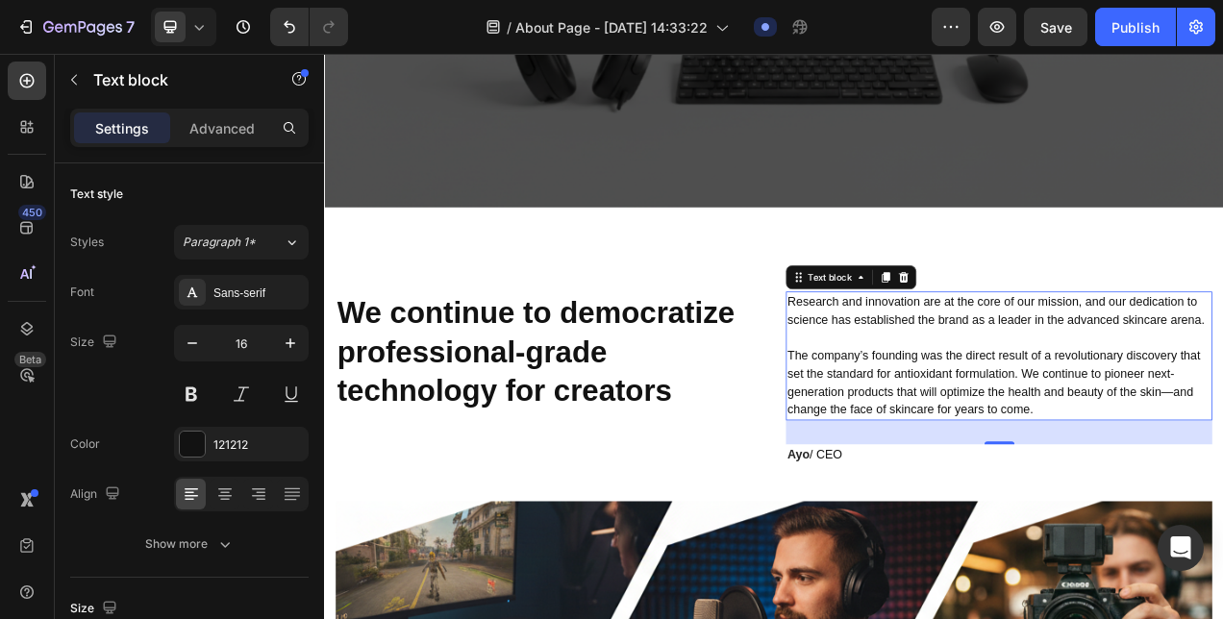
click at [1038, 456] on p "Research and innovation are at the core of our mission, and our dedication to s…" at bounding box center [1189, 440] width 543 height 161
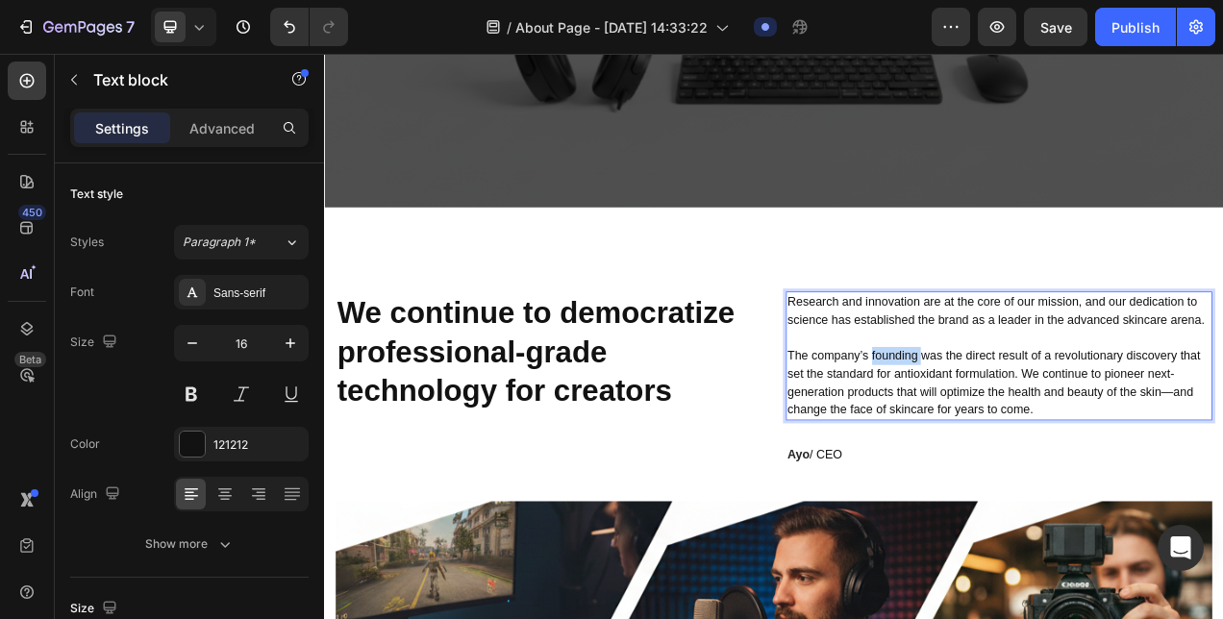
click at [1038, 456] on p "Research and innovation are at the core of our mission, and our dedication to s…" at bounding box center [1189, 440] width 543 height 161
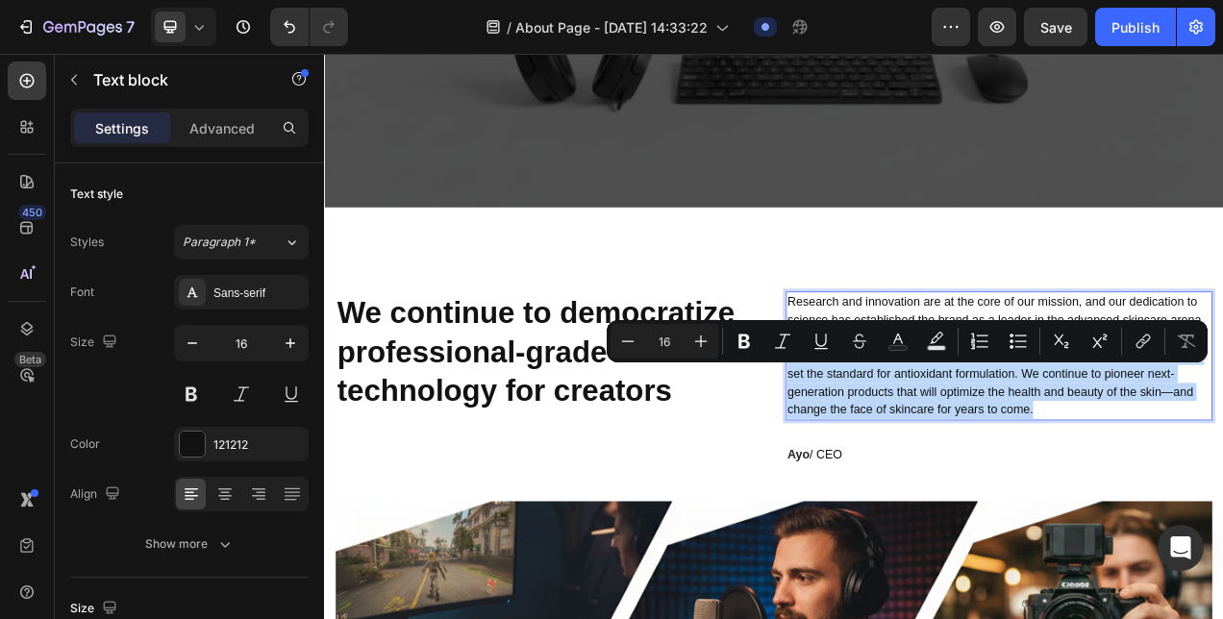
copy p "The company’s founding was the direct result of a revolutionary discovery that …"
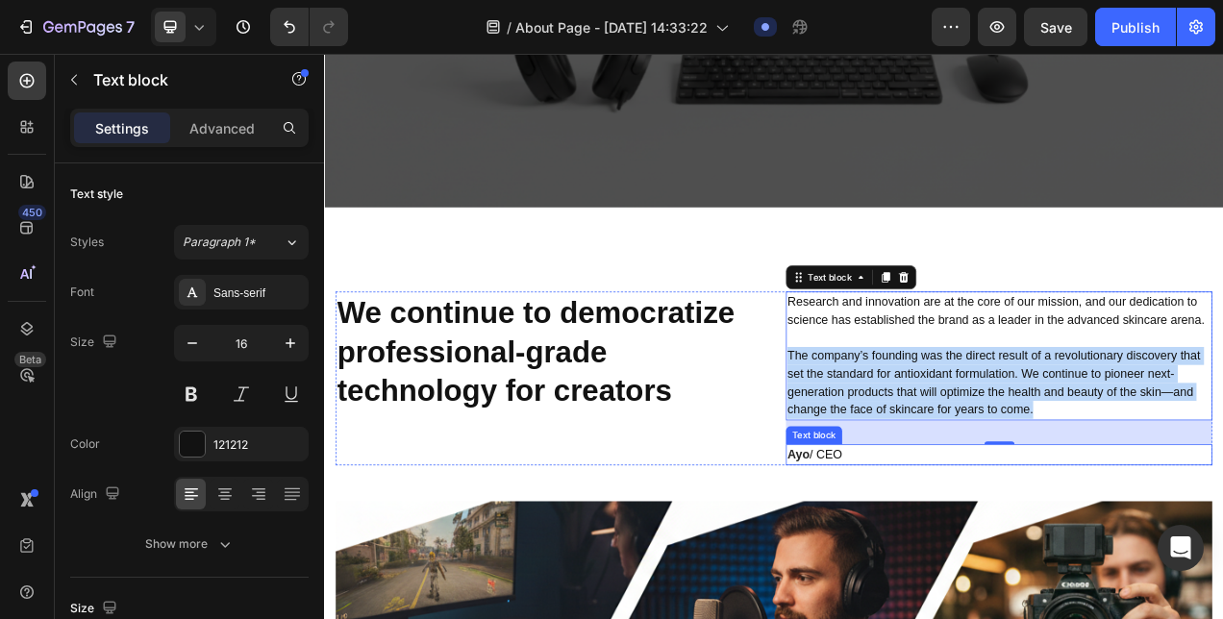
click at [945, 580] on p "Ayo / CEO" at bounding box center [1189, 568] width 543 height 23
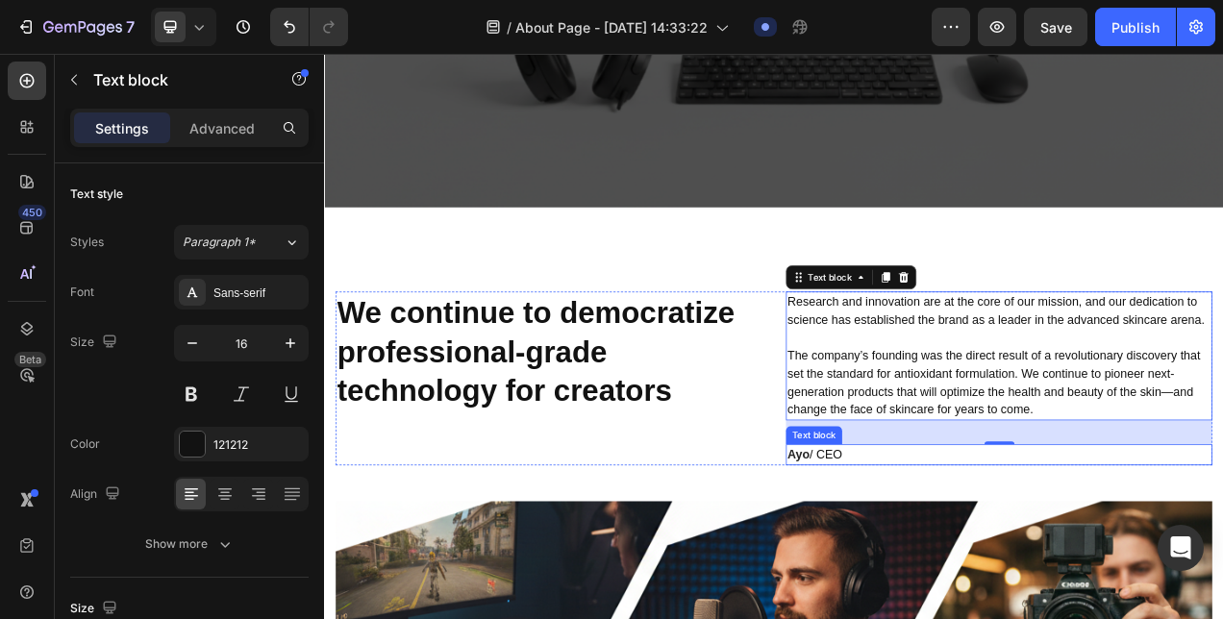
click at [945, 580] on p "Ayo / CEO" at bounding box center [1189, 568] width 543 height 23
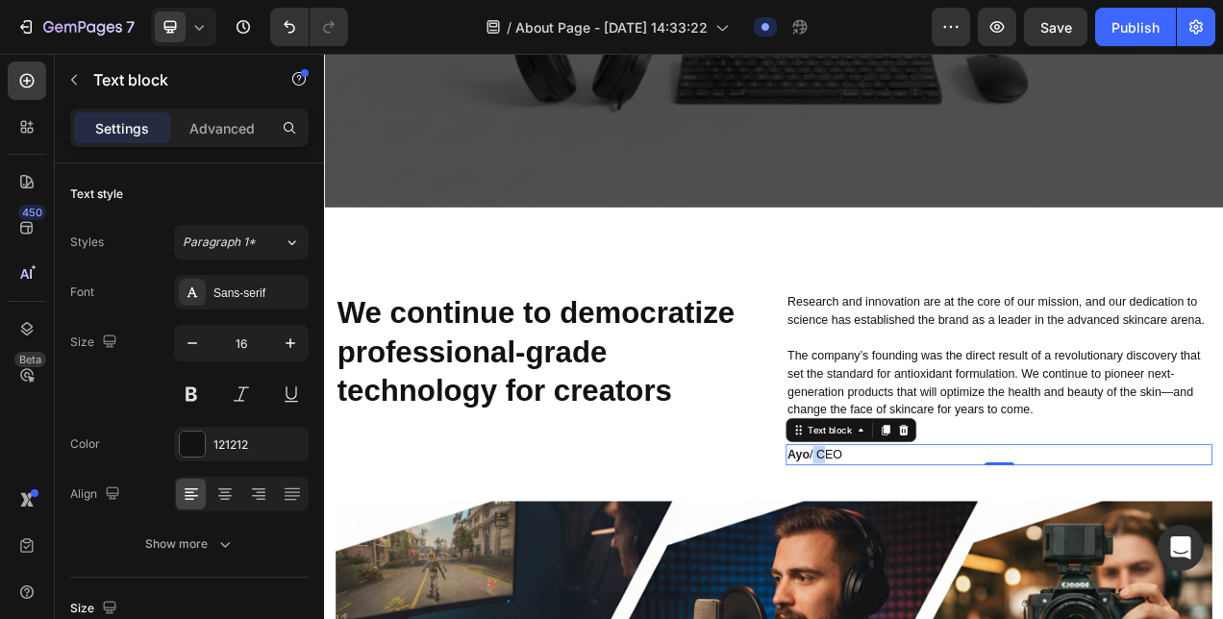
click at [945, 580] on p "Ayo / CEO" at bounding box center [1189, 568] width 543 height 23
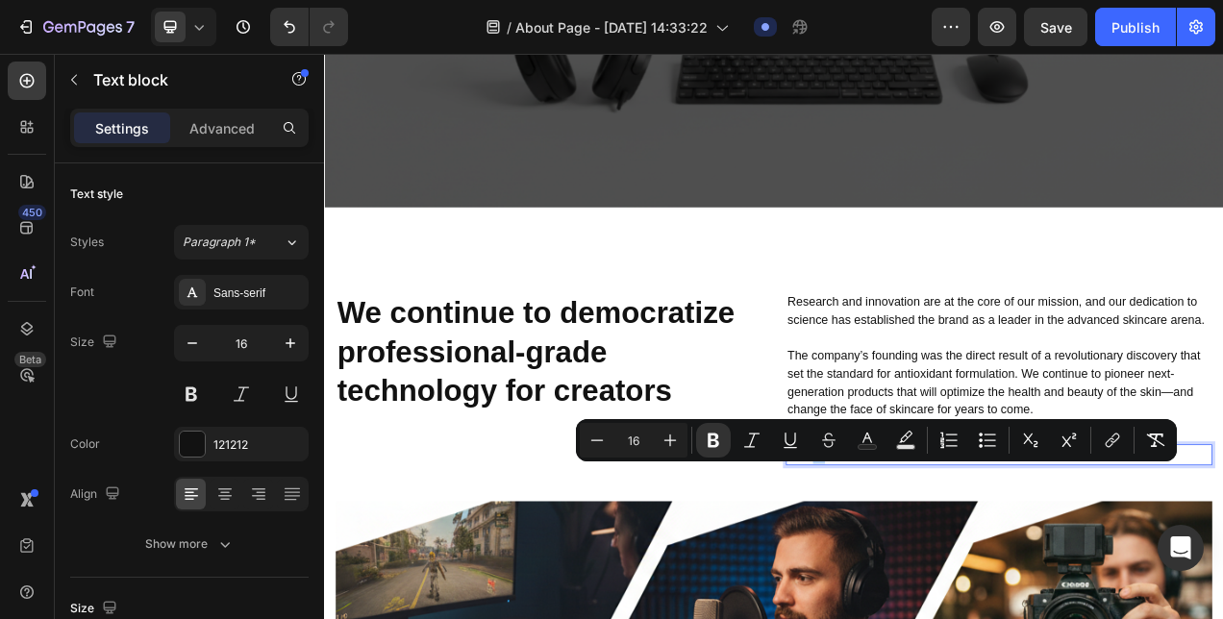
copy p "Ayo / CEO"
